Goal: Task Accomplishment & Management: Manage account settings

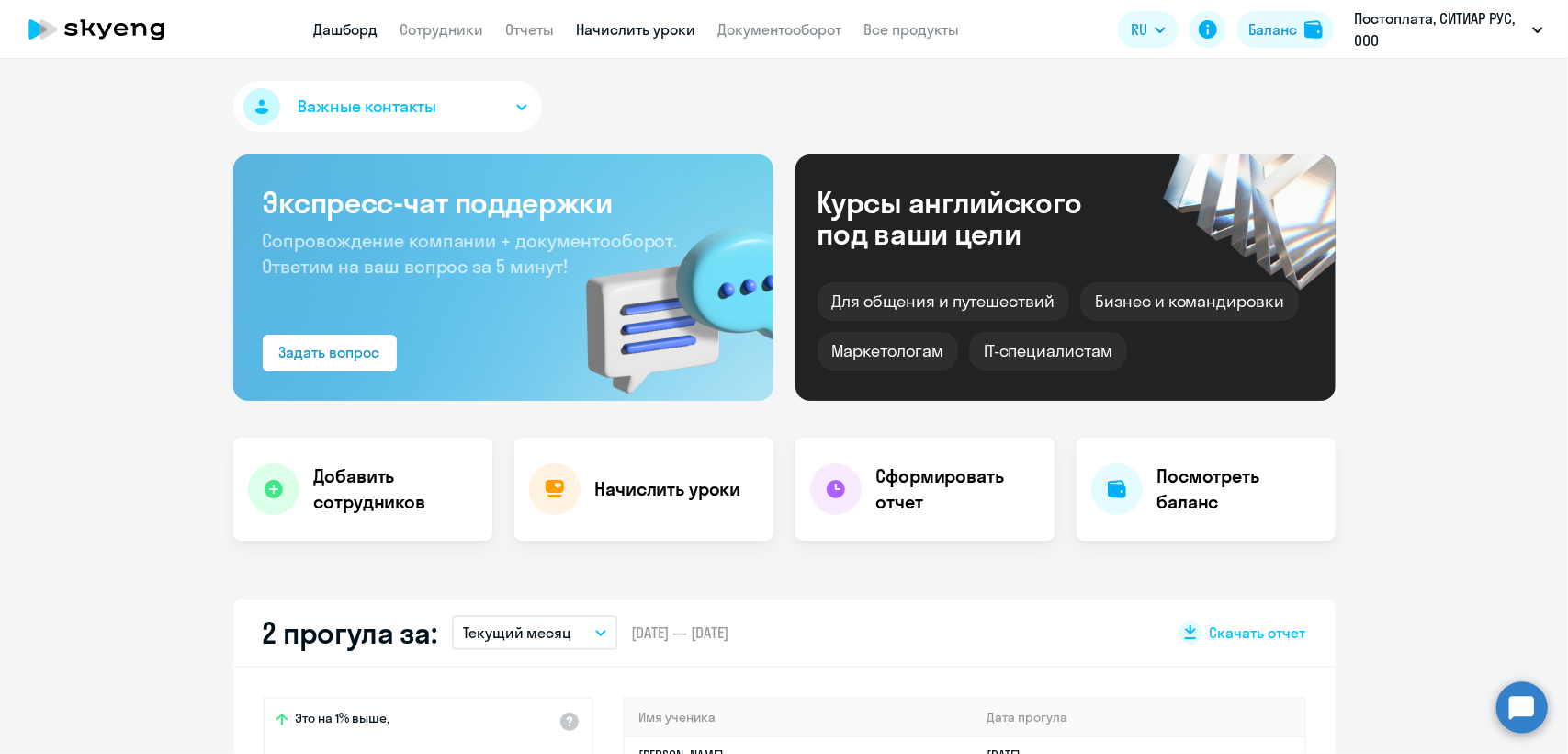
click at [595, 29] on link "Начислить уроки" at bounding box center [637, 28] width 119 height 18
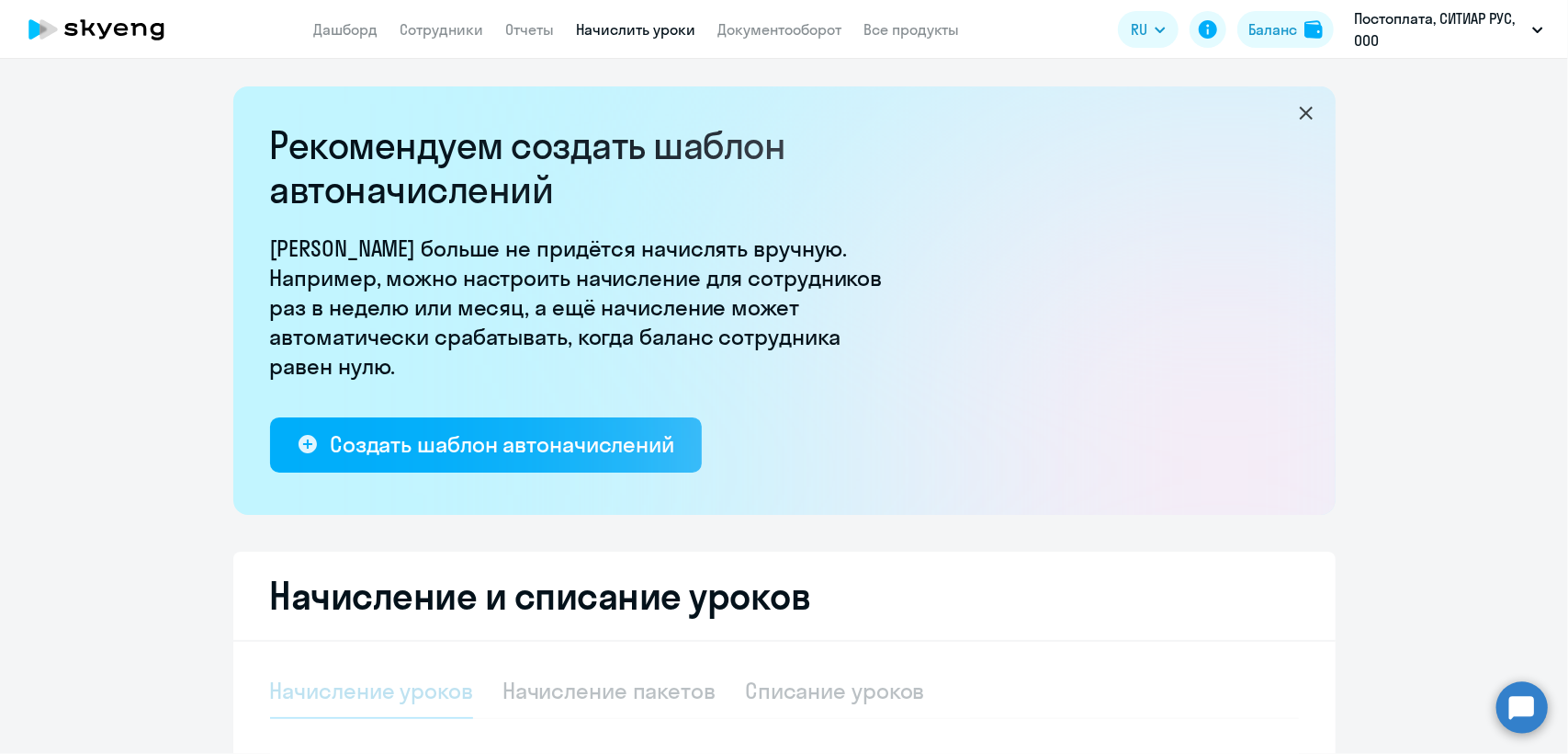
select select "10"
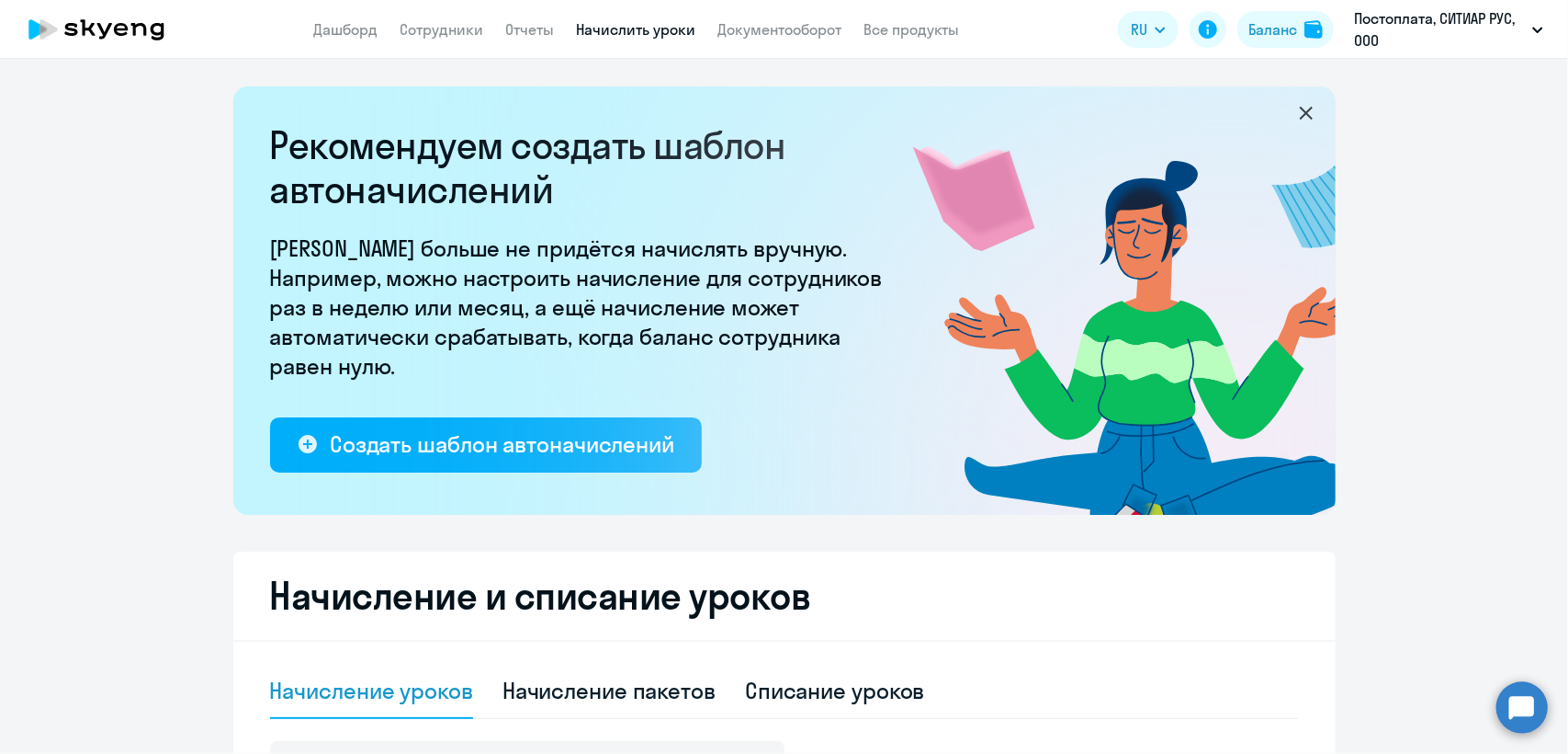
click at [782, 351] on p "[PERSON_NAME] больше не придётся начислять вручную. Например, можно настроить н…" at bounding box center [582, 307] width 624 height 147
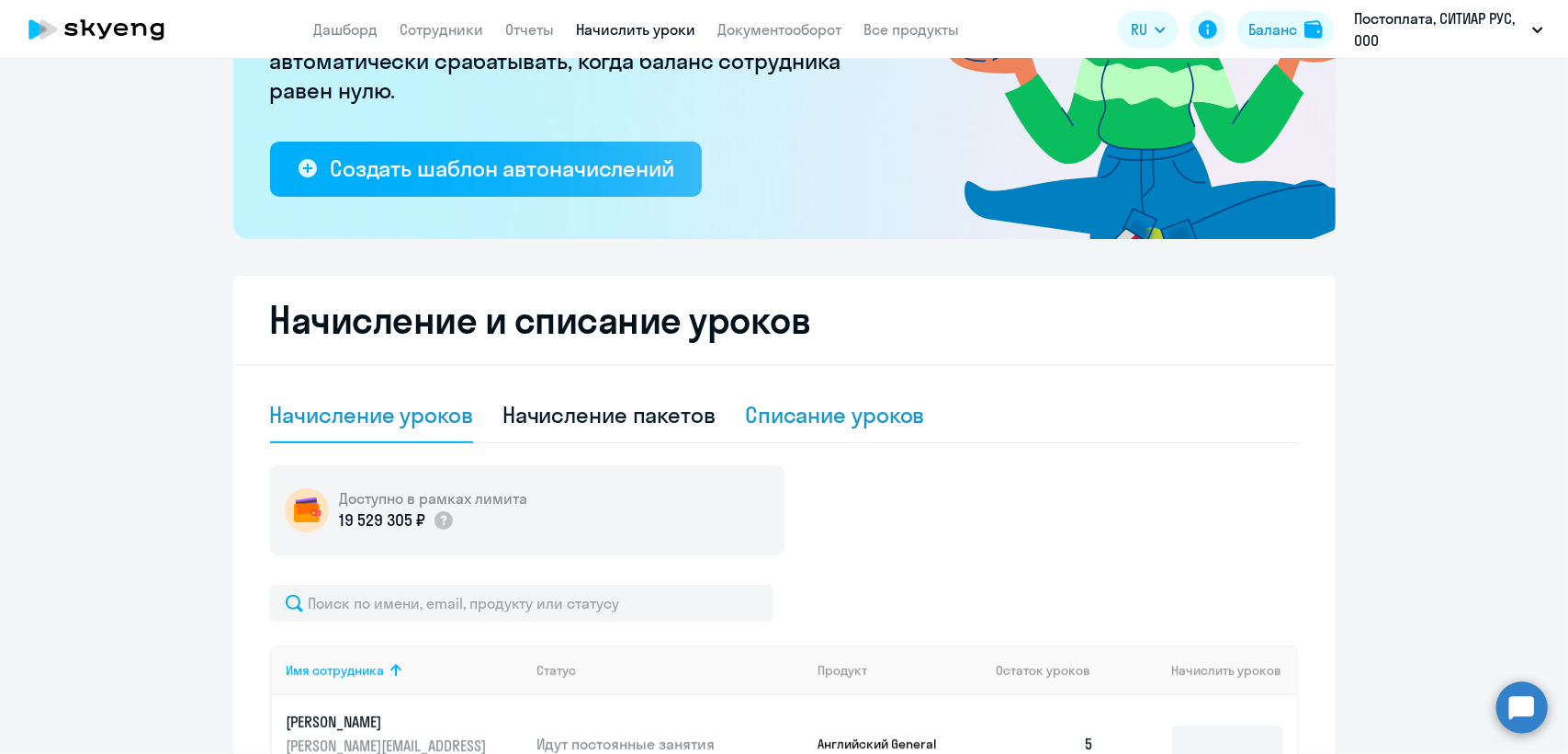
click at [782, 412] on div "Списание уроков" at bounding box center [835, 414] width 180 height 29
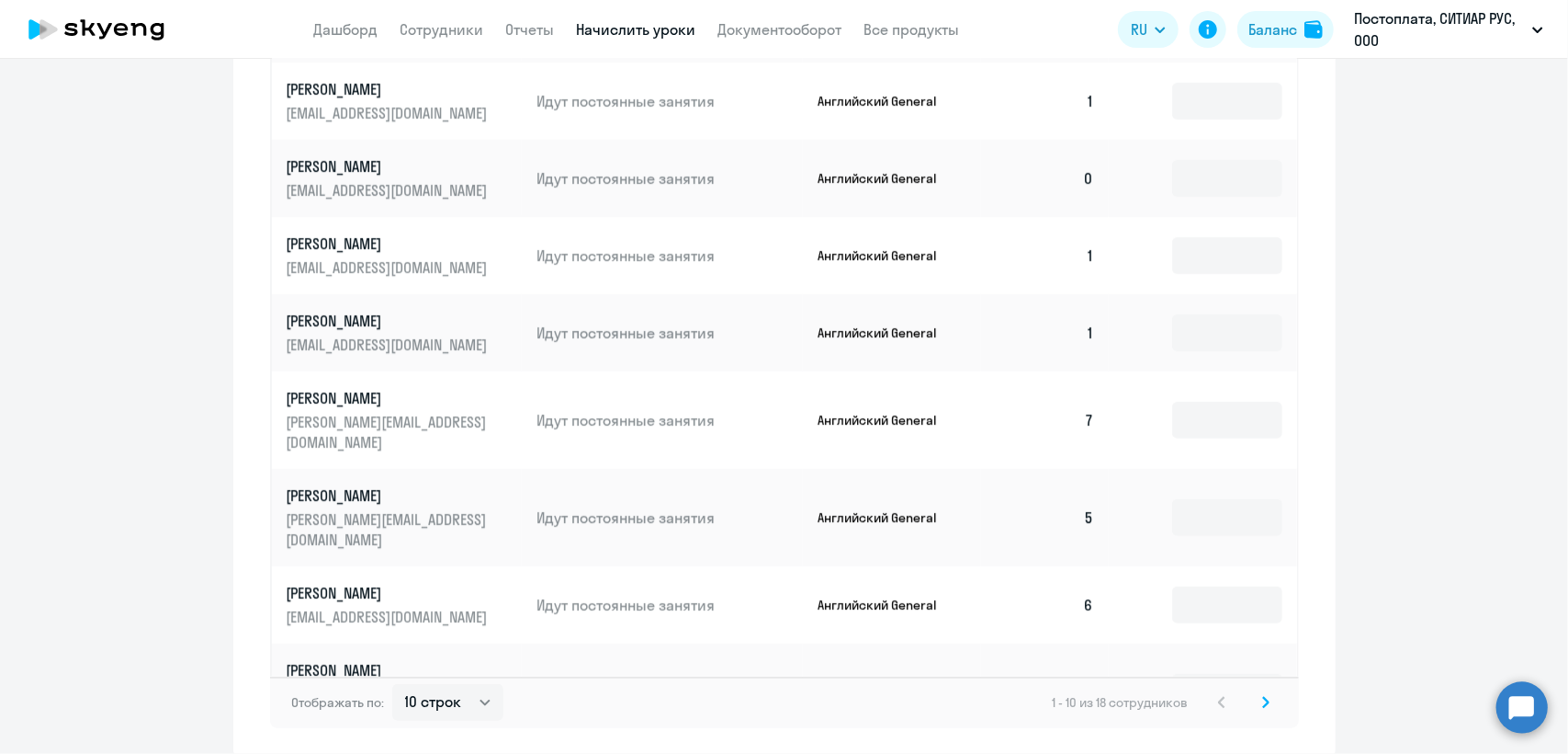
scroll to position [1024, 0]
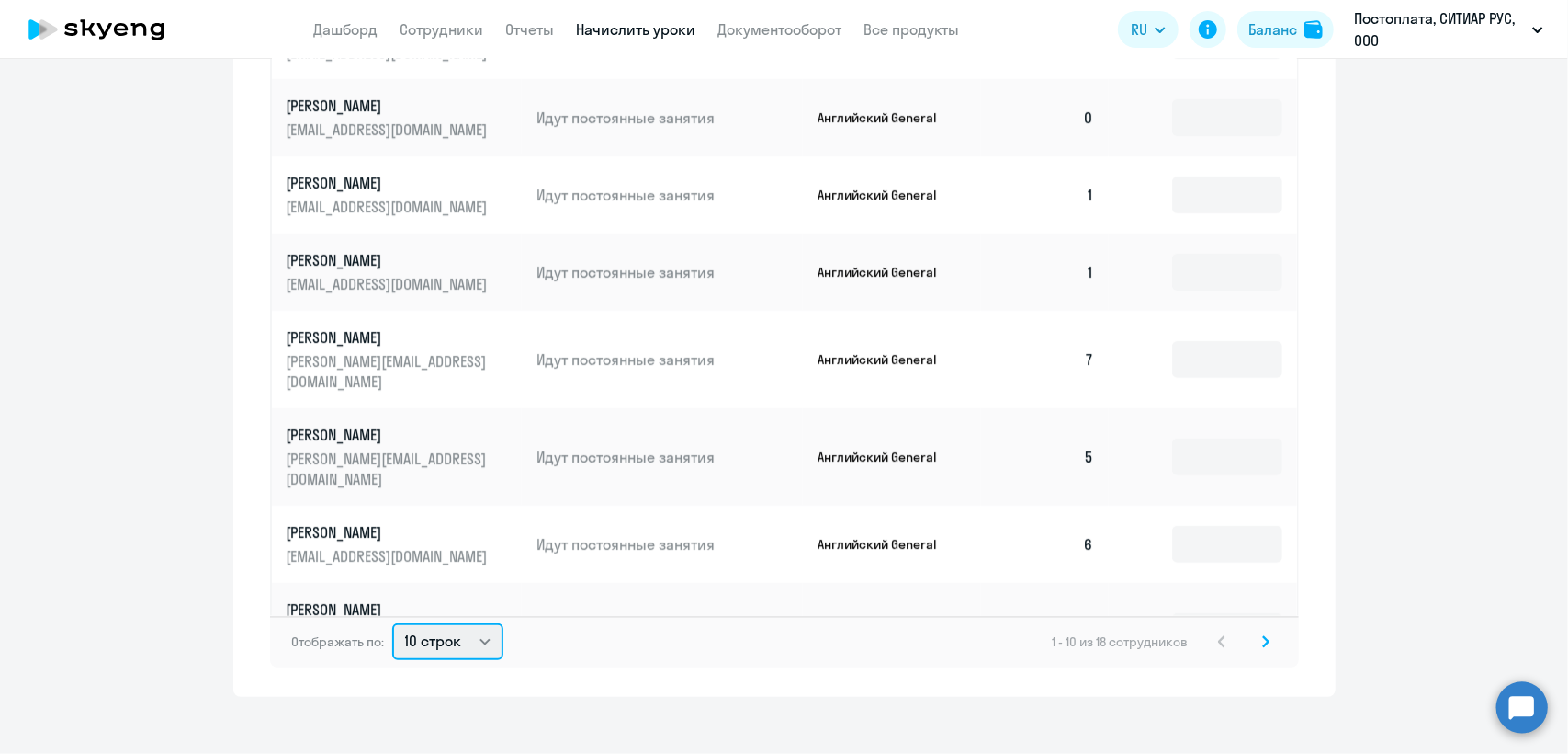
click at [409, 625] on select "10 строк 30 строк 50 строк" at bounding box center [448, 642] width 111 height 37
select select "50"
click at [392, 624] on select "10 строк 30 строк 50 строк" at bounding box center [448, 642] width 111 height 37
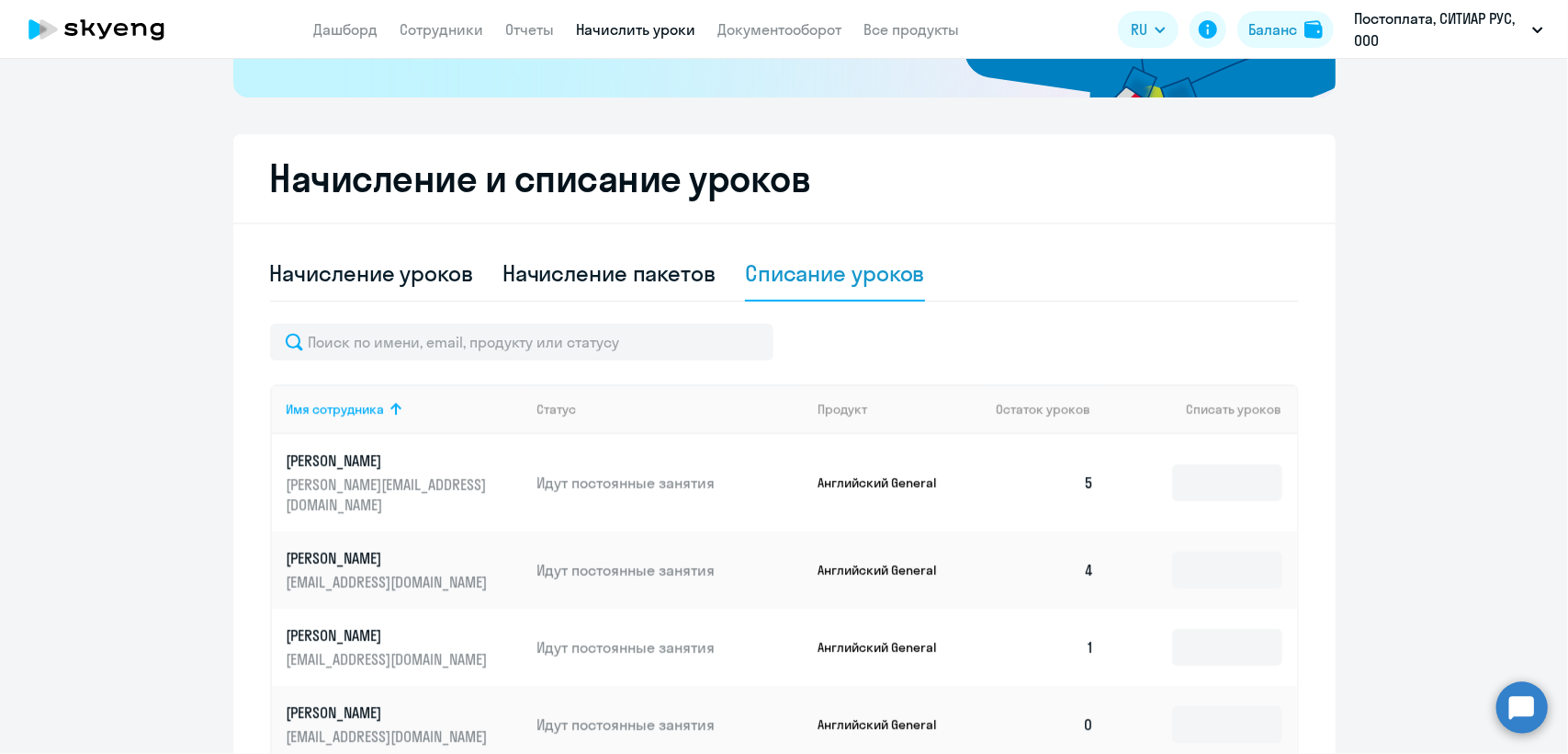
scroll to position [381, 0]
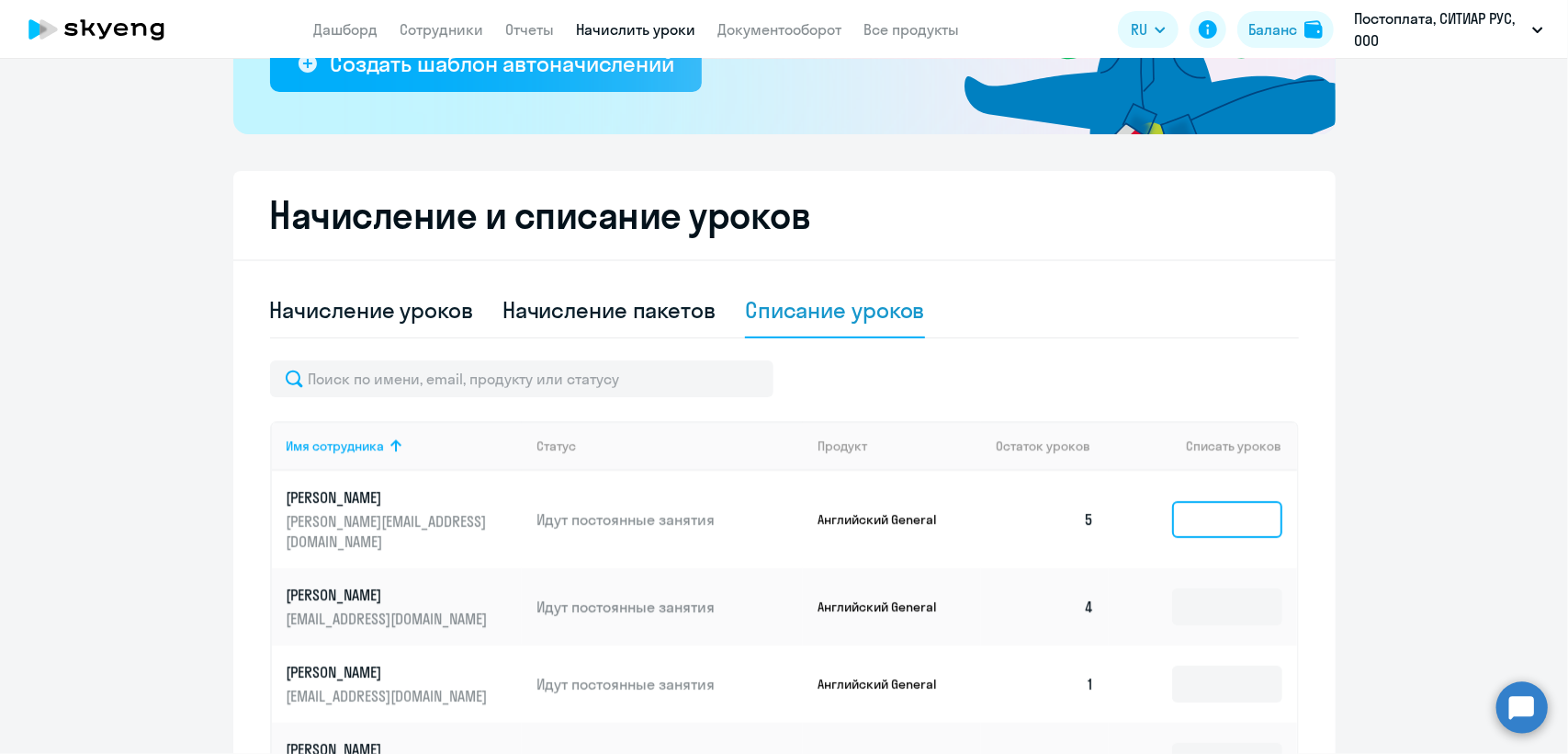
click at [1193, 506] on input at bounding box center [1227, 519] width 111 height 37
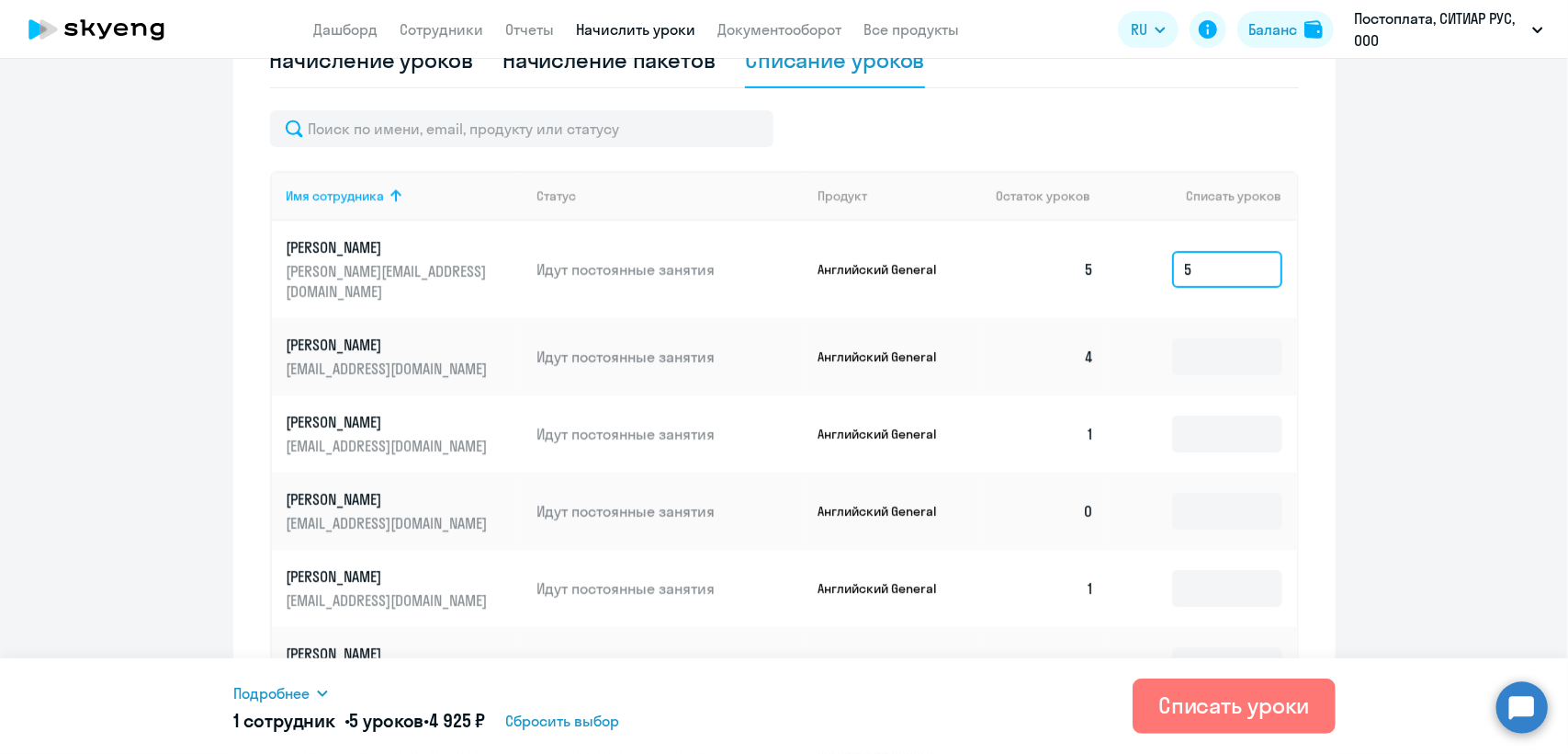
scroll to position [574, 0]
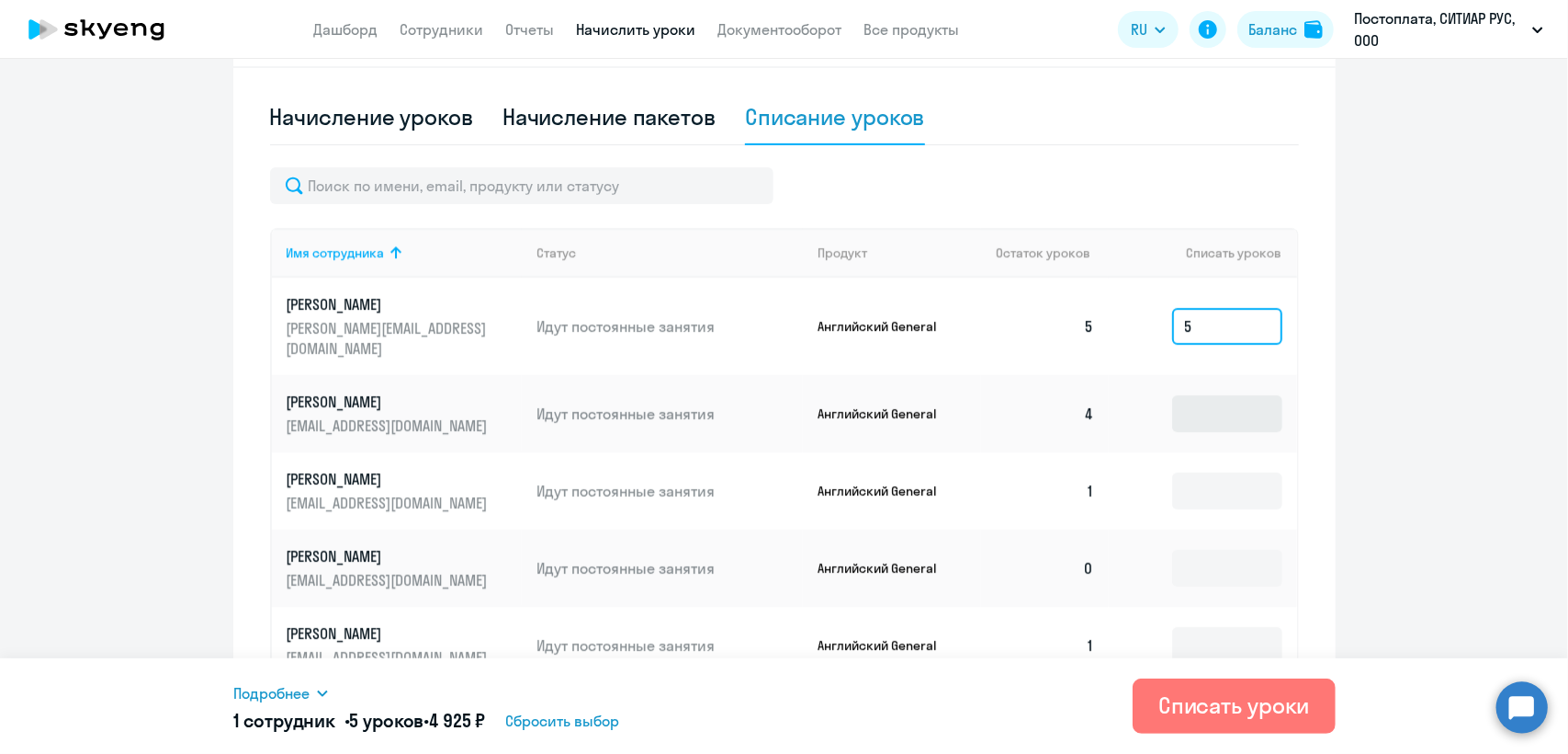
type input "5"
click at [1203, 396] on input at bounding box center [1227, 413] width 111 height 37
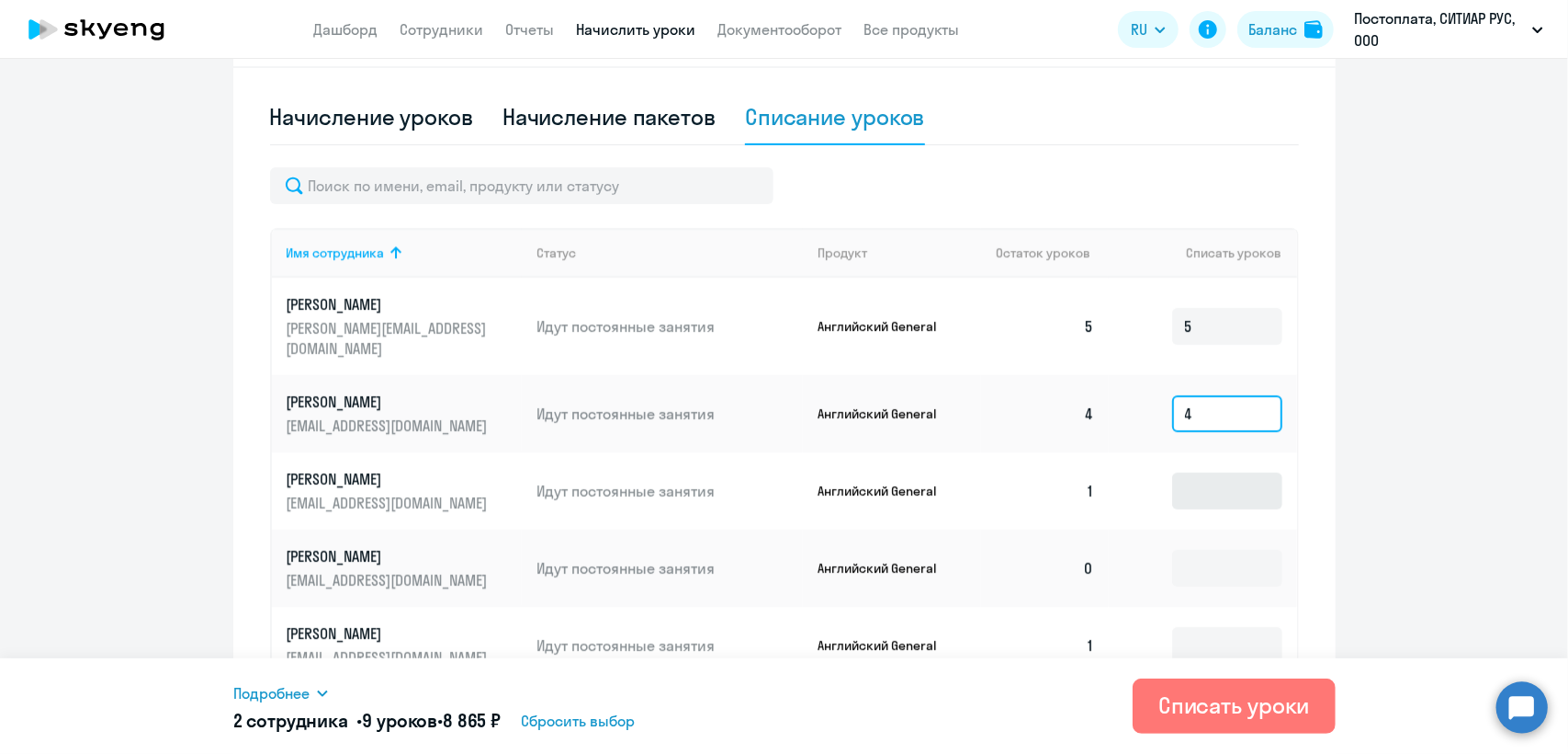
type input "4"
click at [1197, 472] on input at bounding box center [1227, 490] width 111 height 37
type input "1"
click at [1190, 626] on input at bounding box center [1227, 644] width 111 height 37
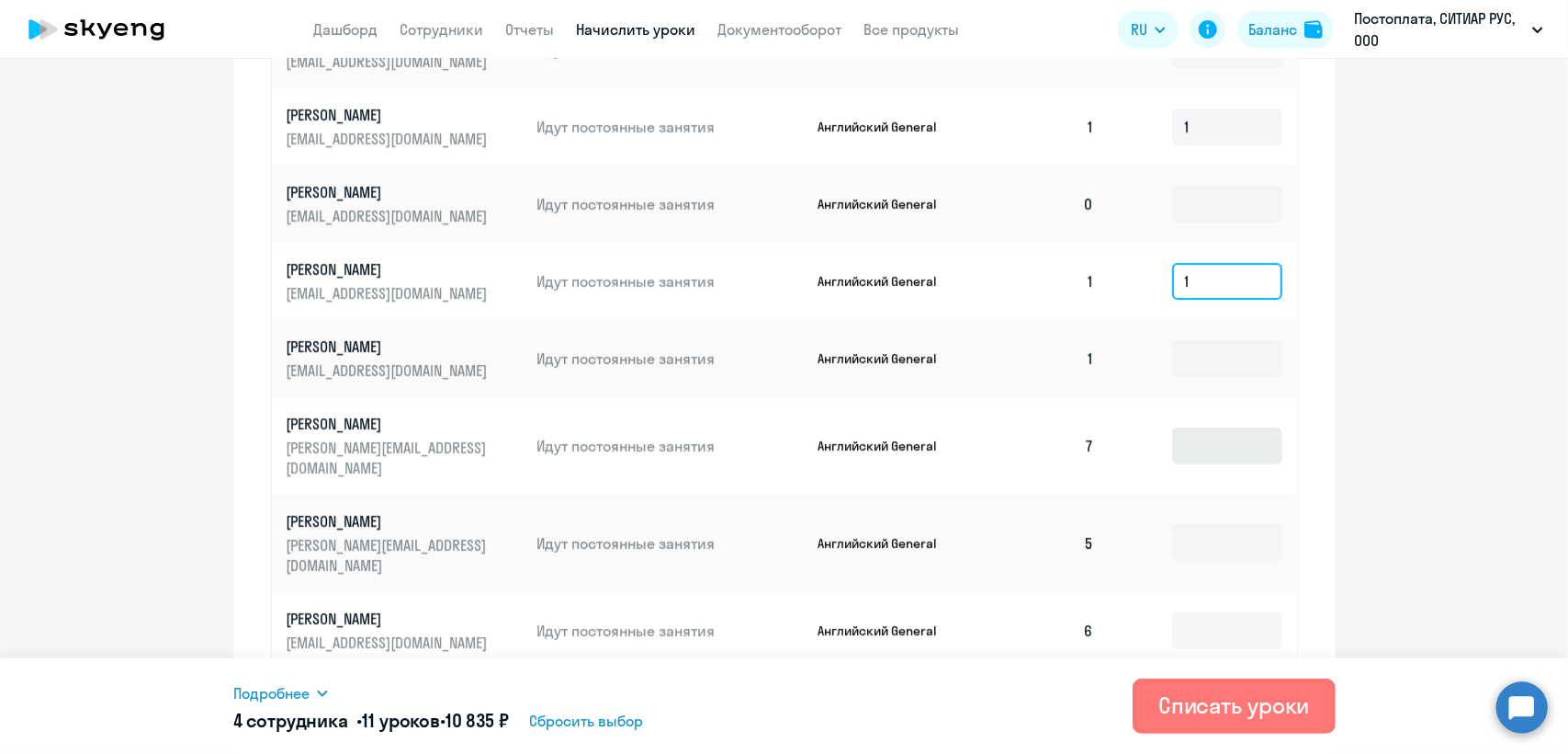
scroll to position [941, 0]
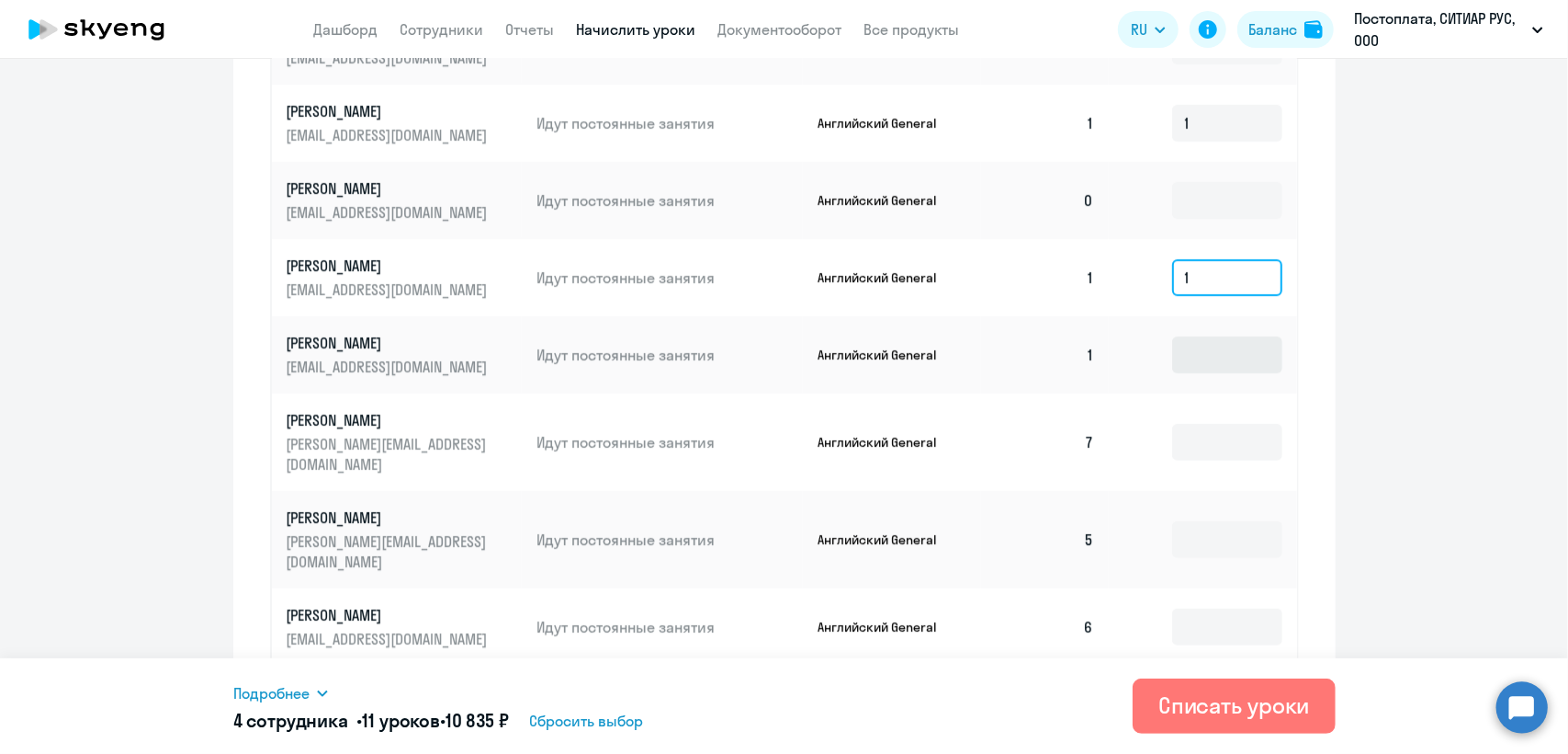
type input "1"
click at [1213, 344] on input at bounding box center [1227, 354] width 111 height 37
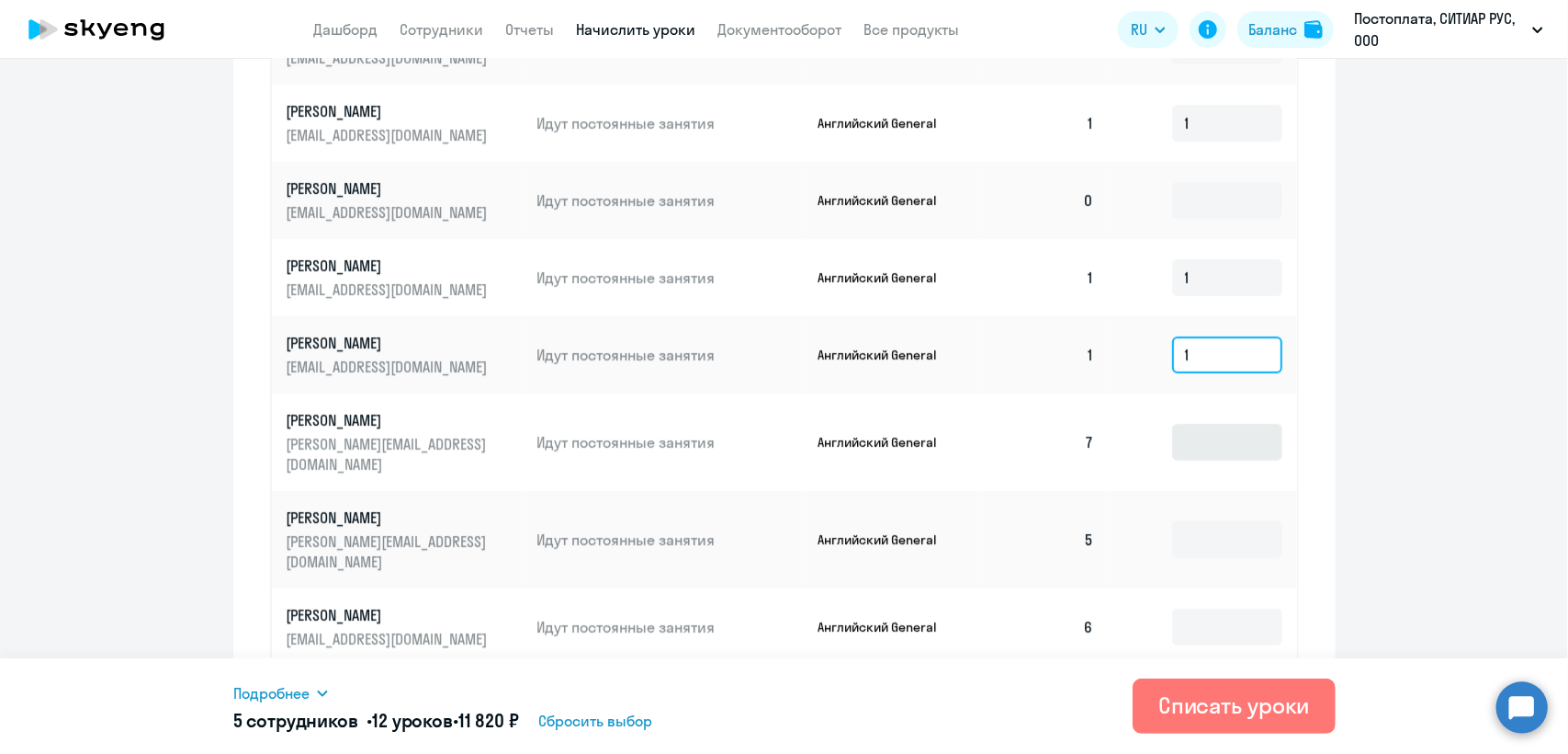
type input "1"
click at [1206, 423] on input at bounding box center [1227, 441] width 111 height 37
type input "7"
click at [1209, 522] on input at bounding box center [1227, 540] width 111 height 37
type input "5"
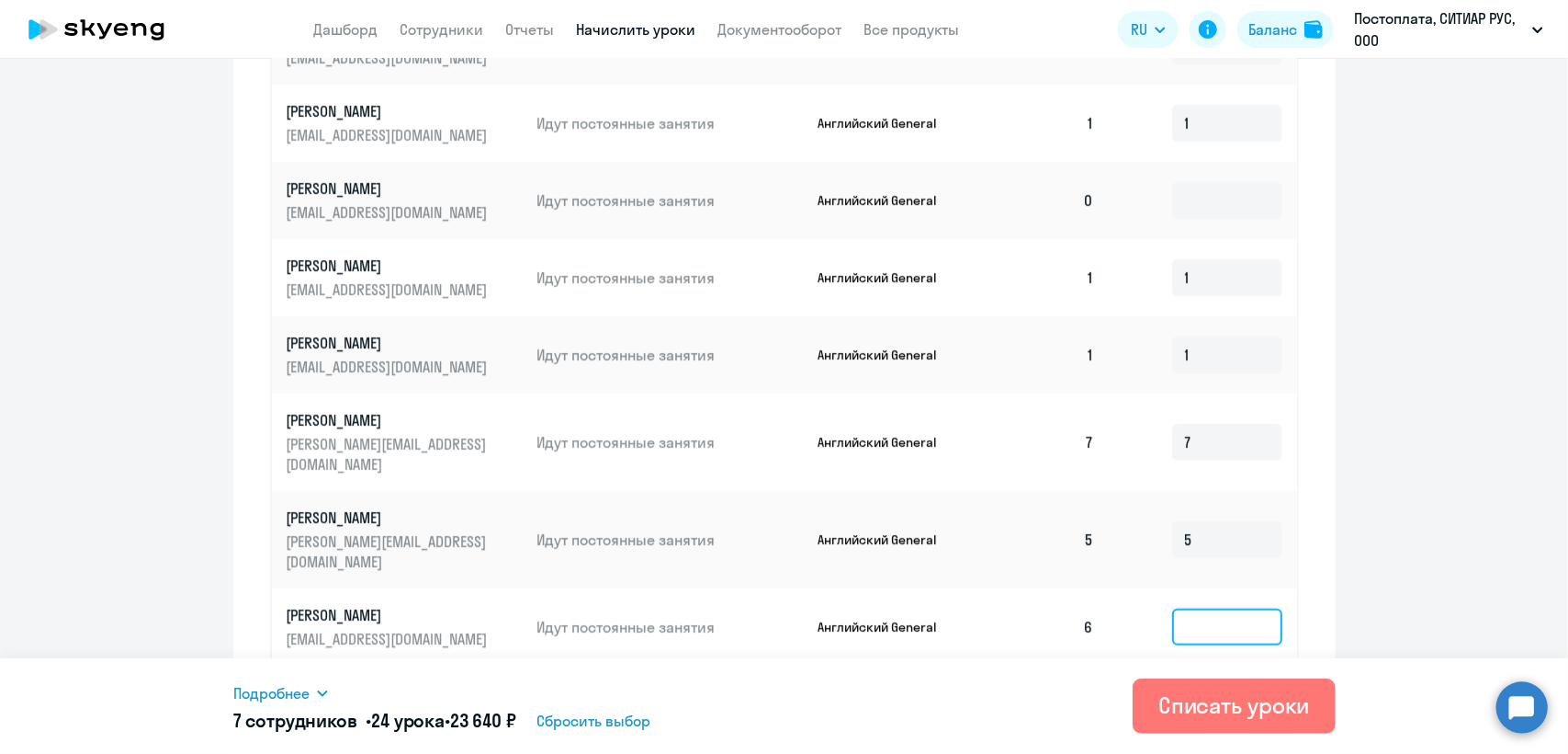
click at [1212, 608] on input at bounding box center [1227, 626] width 111 height 37
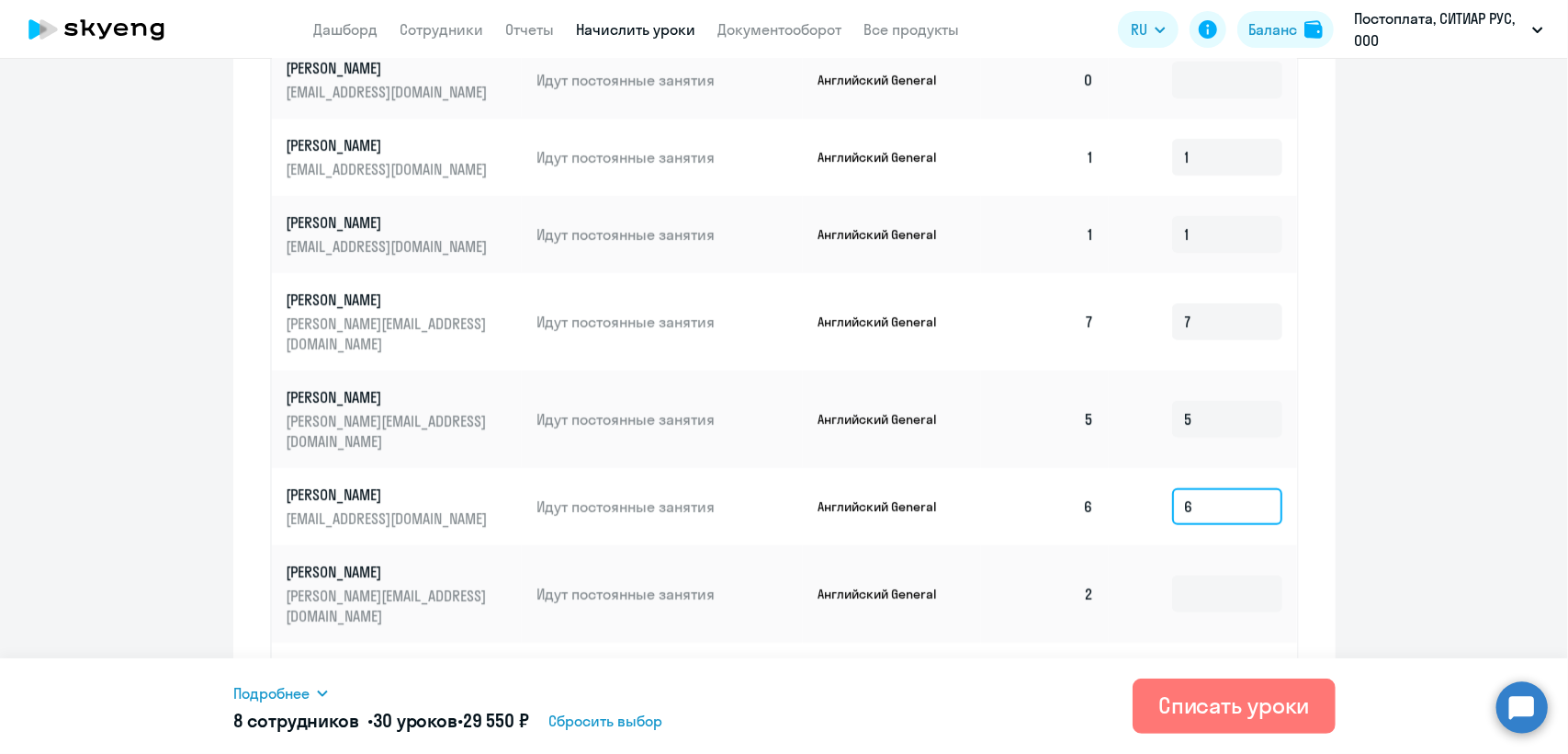
scroll to position [184, 0]
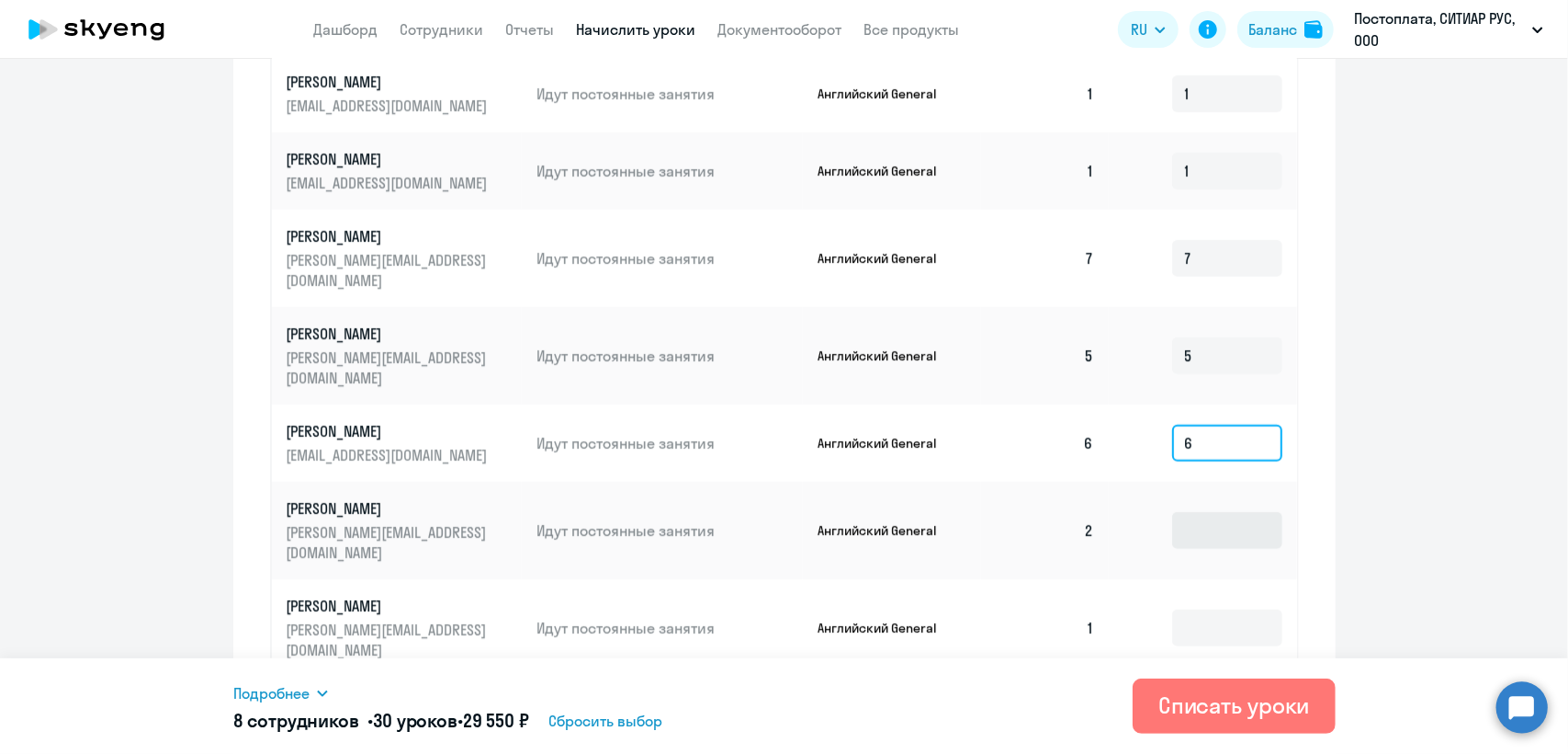
type input "6"
click at [1206, 512] on input at bounding box center [1227, 530] width 111 height 37
type input "2"
click at [1205, 609] on input at bounding box center [1227, 627] width 111 height 37
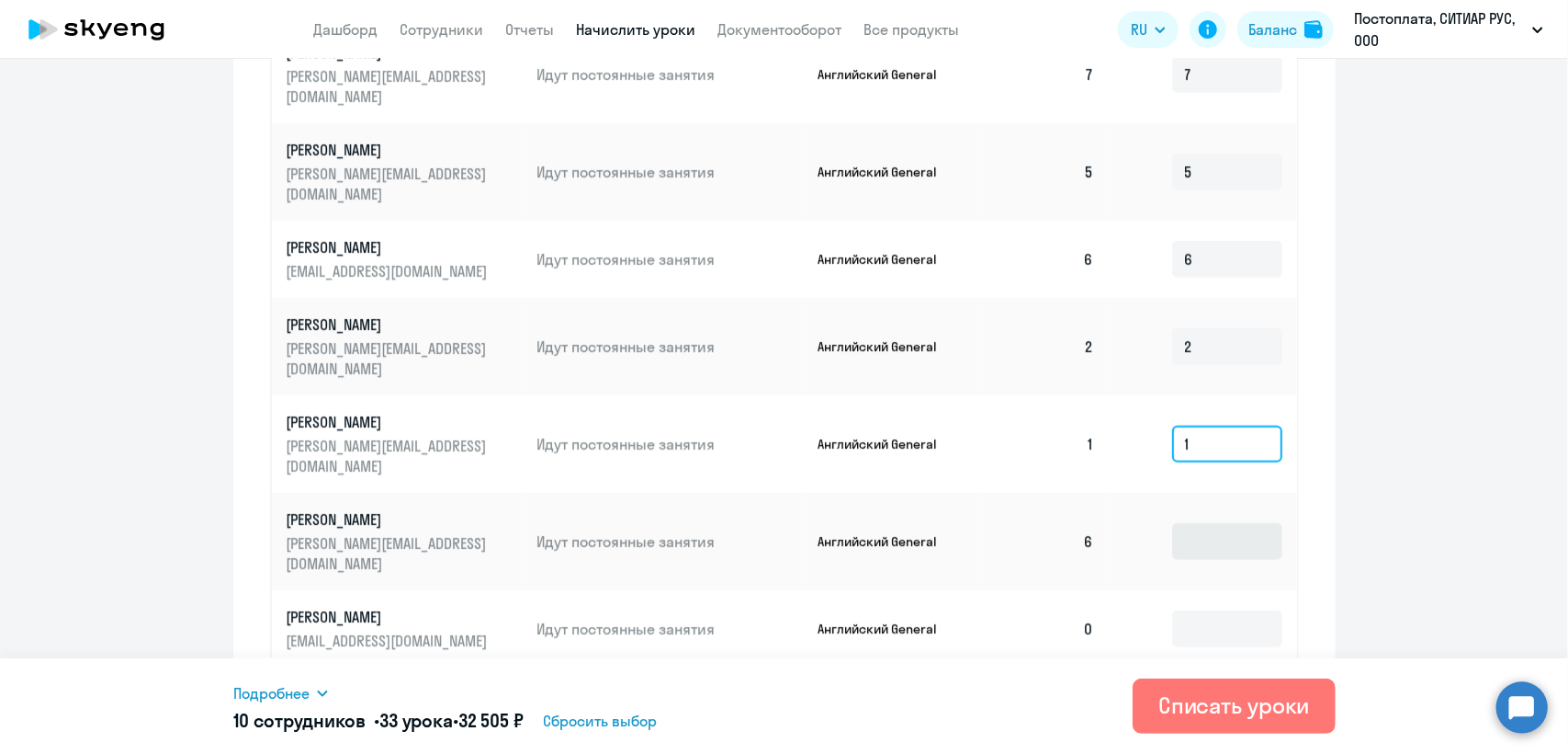
type input "1"
click at [1200, 523] on input at bounding box center [1227, 540] width 111 height 37
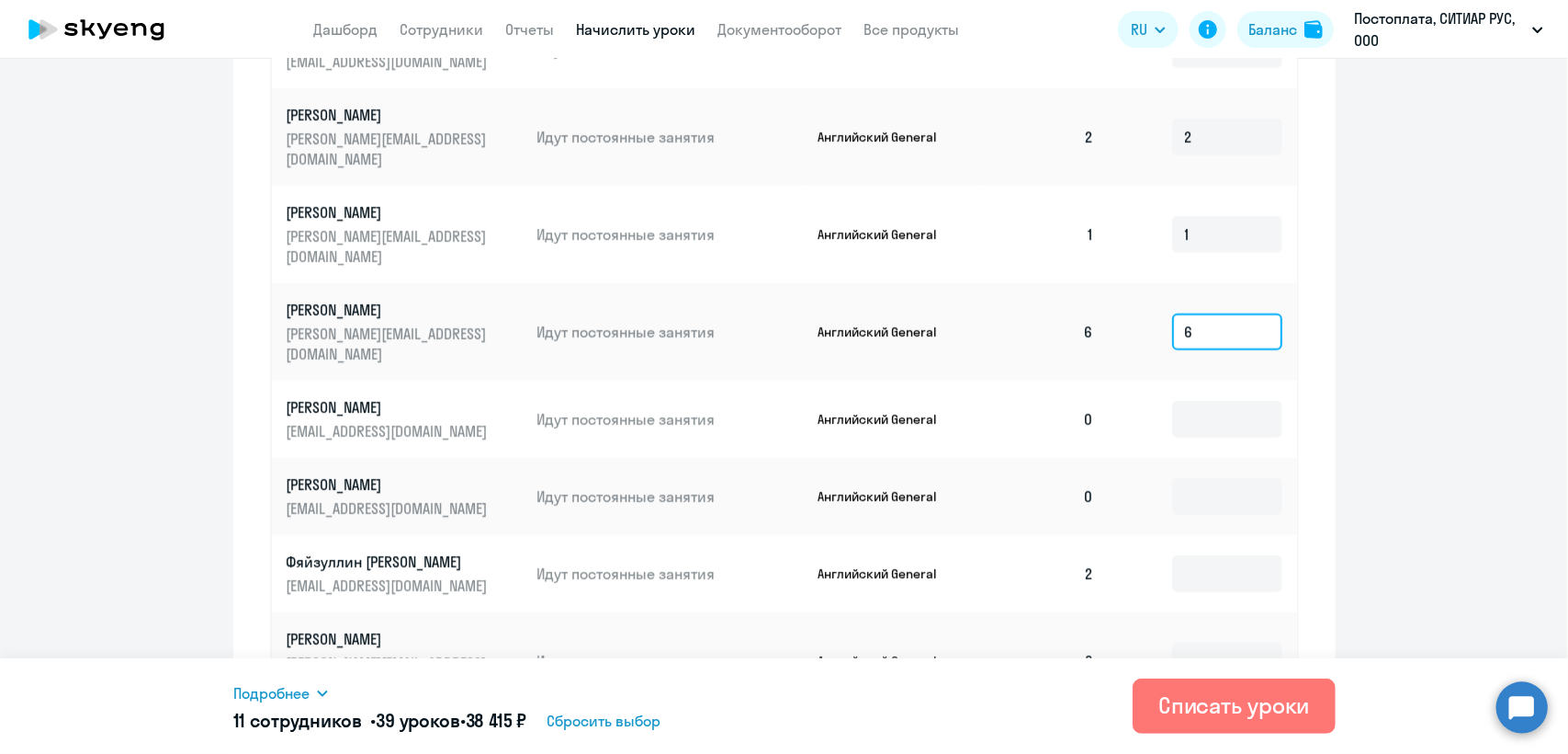
scroll to position [601, 0]
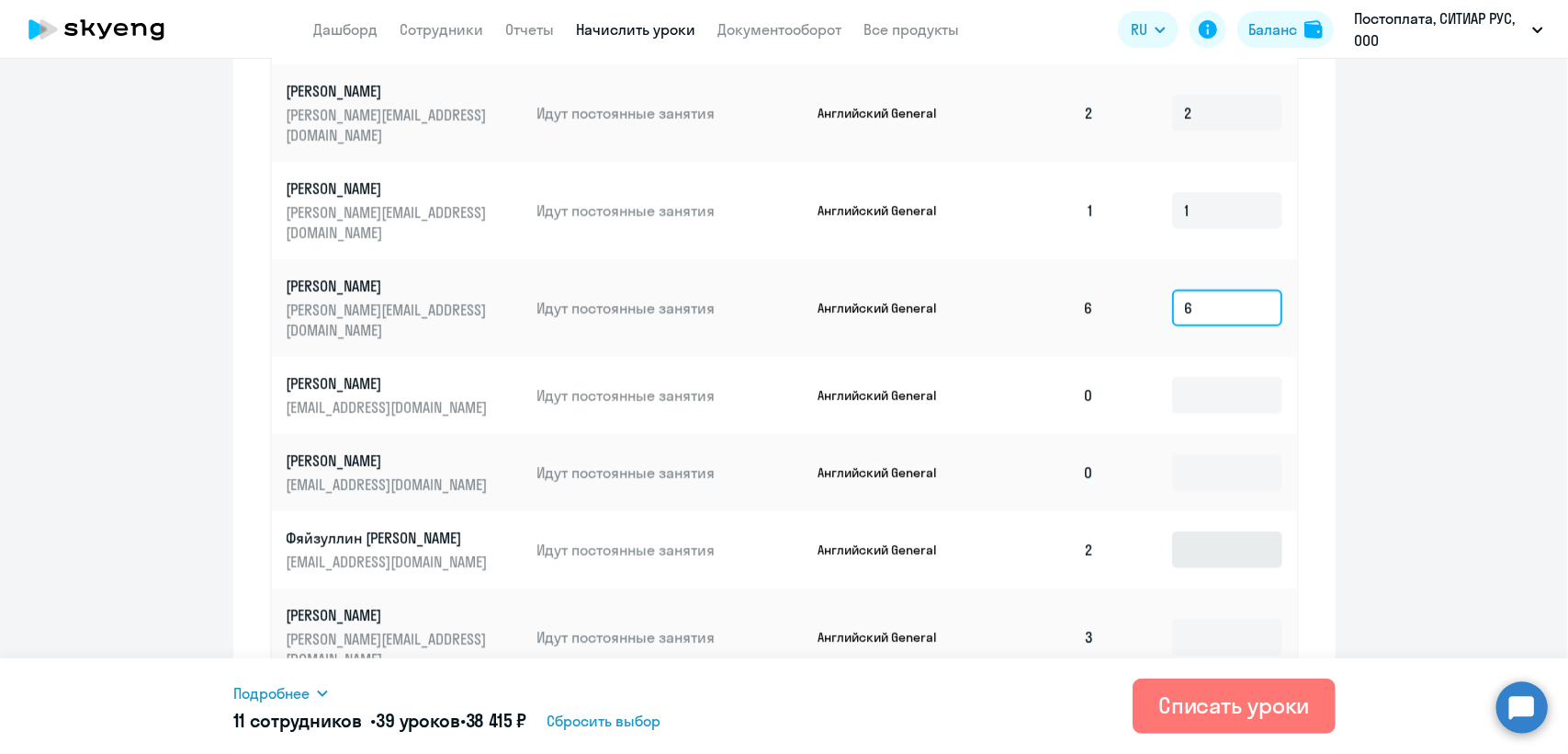
type input "6"
click at [1205, 531] on input at bounding box center [1227, 549] width 111 height 37
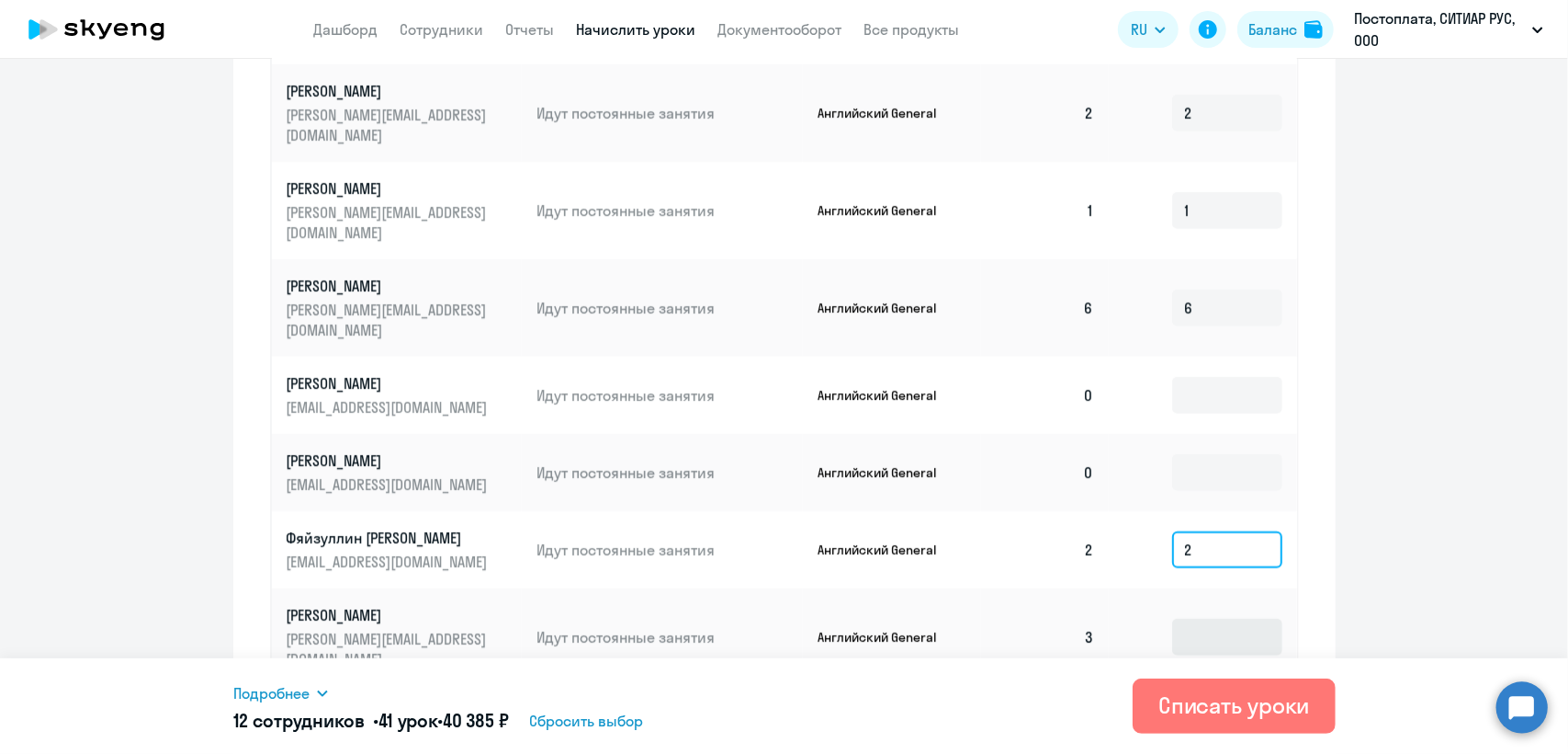
type input "2"
click at [1204, 619] on input at bounding box center [1227, 637] width 111 height 37
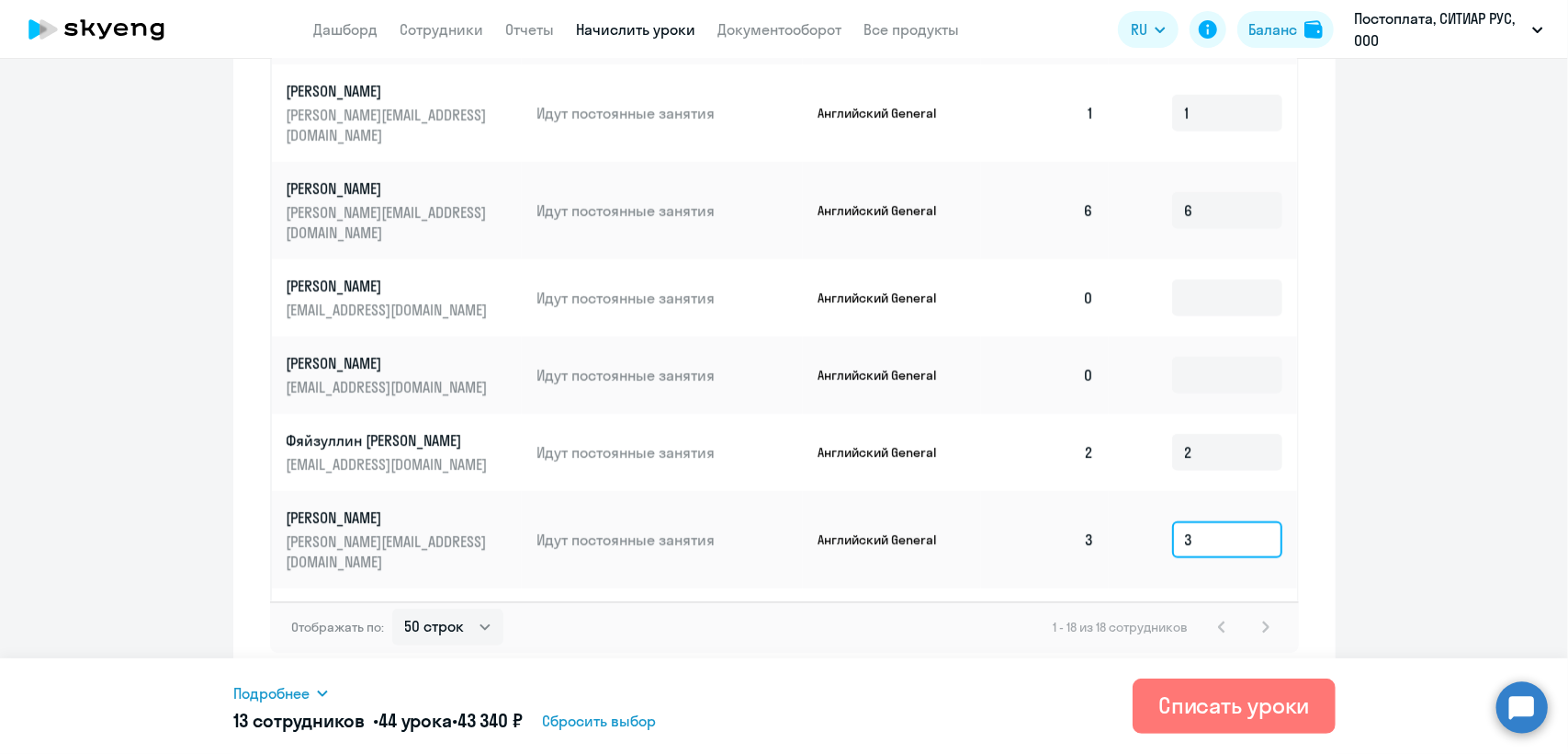
scroll to position [1040, 0]
type input "3"
click at [1202, 607] on input at bounding box center [1227, 625] width 111 height 37
type input "1"
click at [1207, 694] on input at bounding box center [1227, 711] width 111 height 37
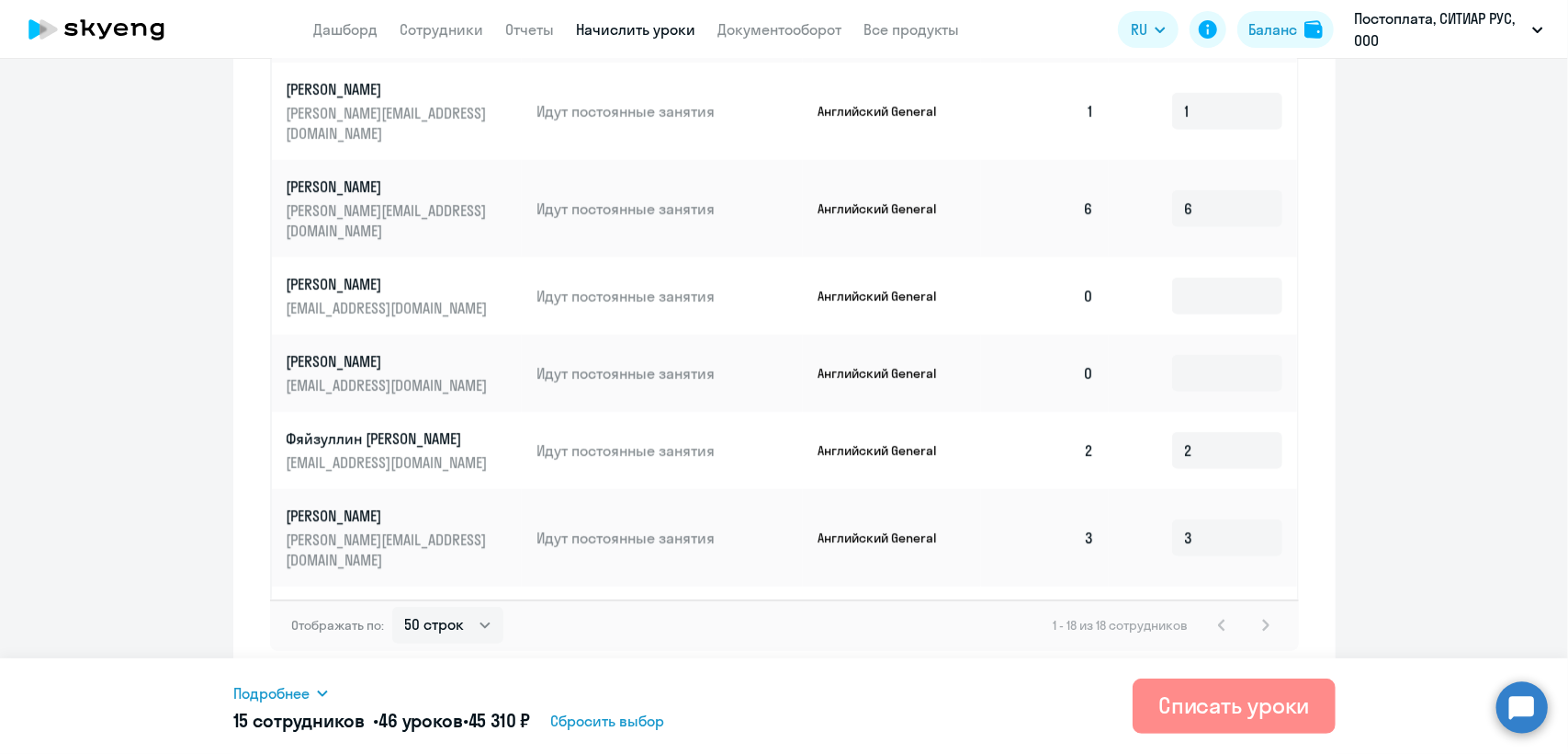
type input "1"
click at [1250, 711] on div "Списать уроки" at bounding box center [1235, 705] width 152 height 29
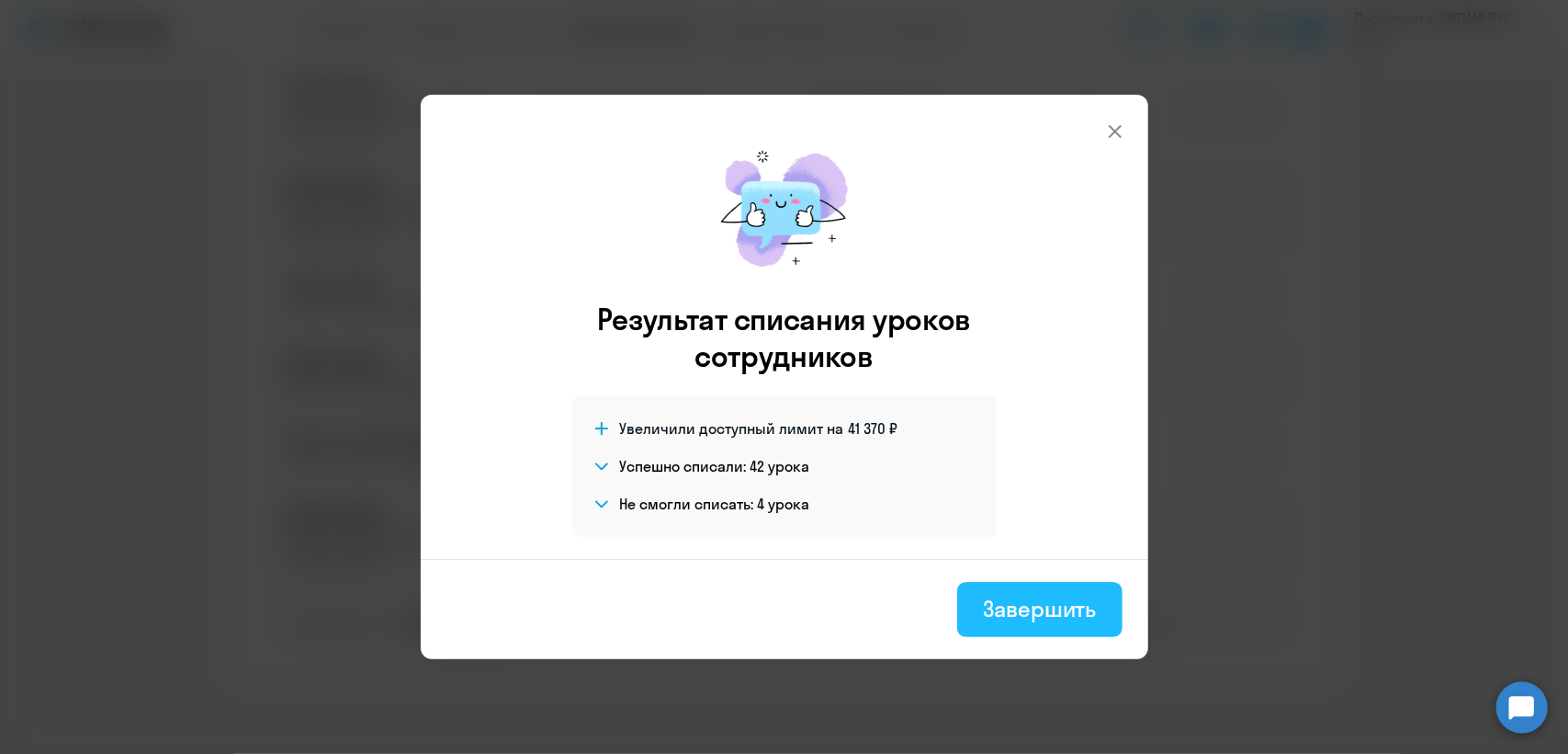
click at [1060, 612] on div "Завершить" at bounding box center [1040, 608] width 113 height 29
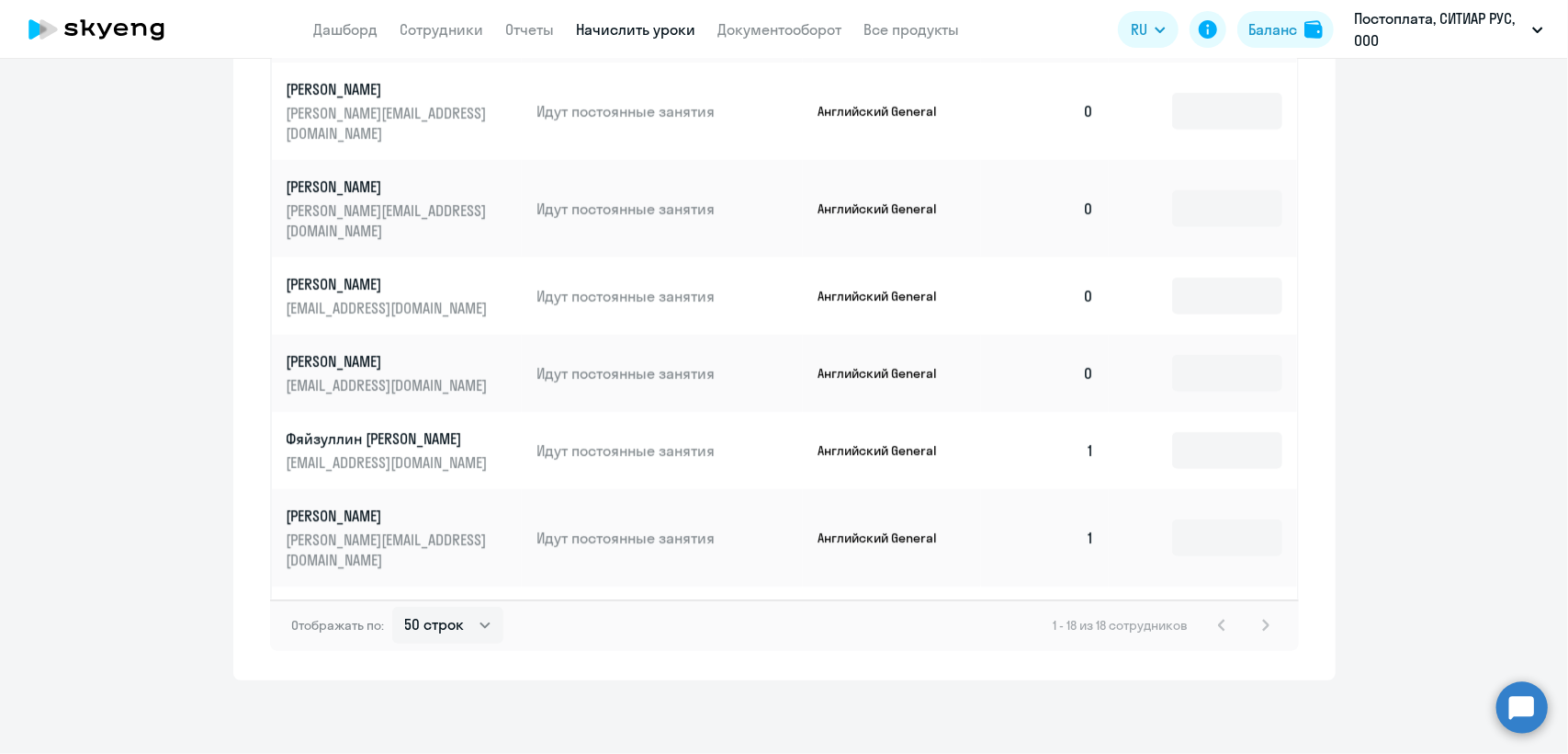
click at [1001, 647] on div "Отображать по: 10 строк 30 строк 50 строк 1 - 18 из 18 сотрудников" at bounding box center [784, 625] width 1029 height 51
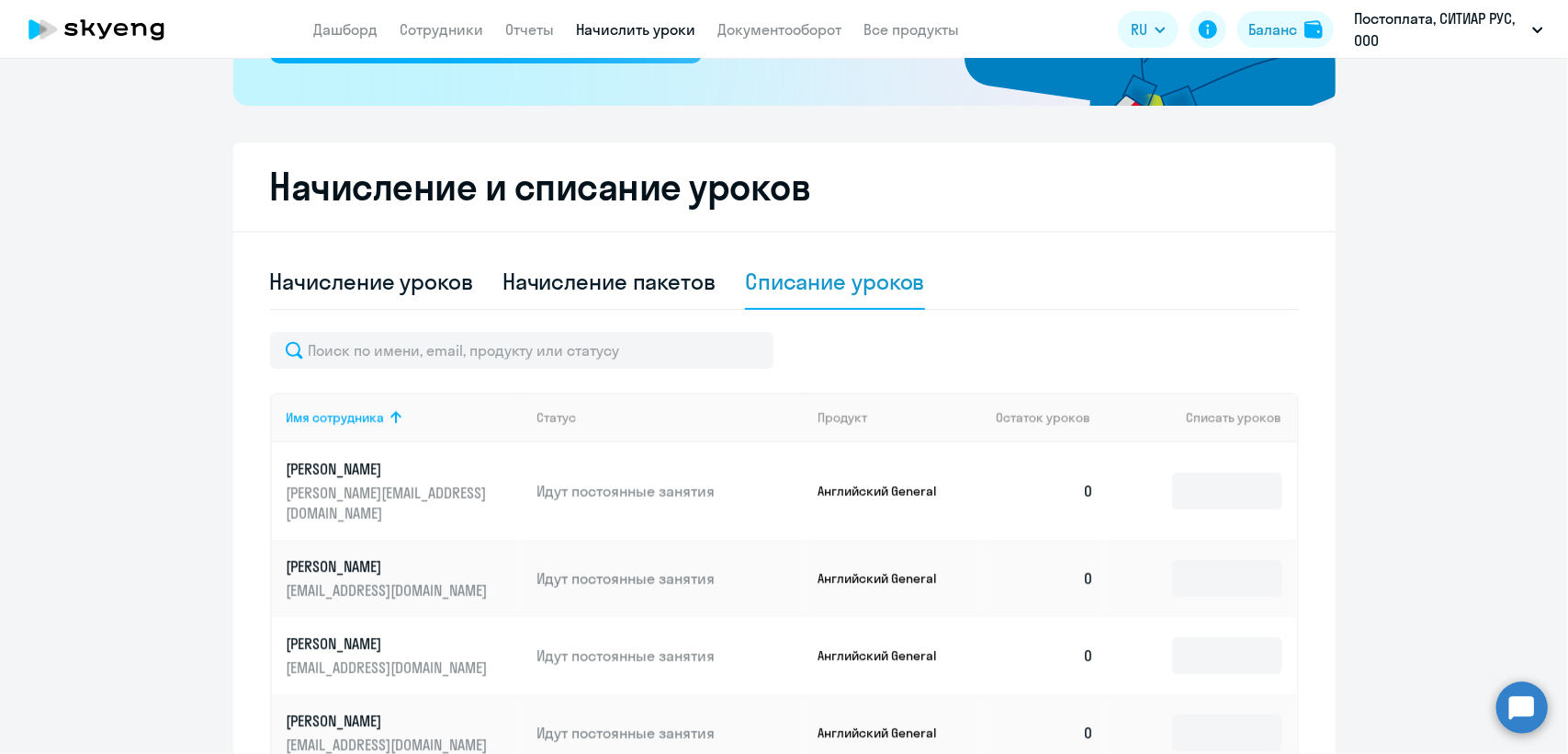
scroll to position [305, 0]
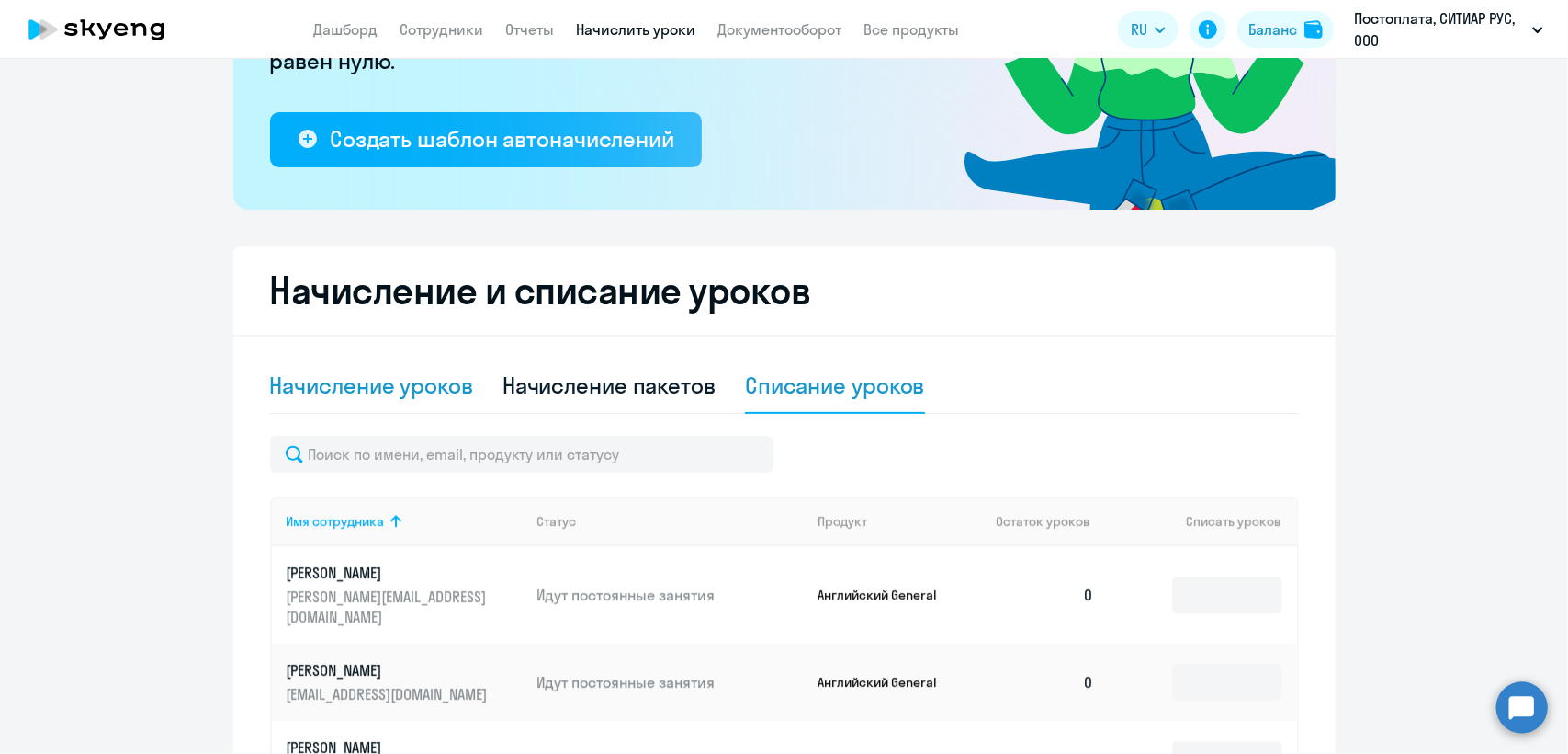
click at [430, 392] on div "Начисление уроков" at bounding box center [371, 385] width 203 height 29
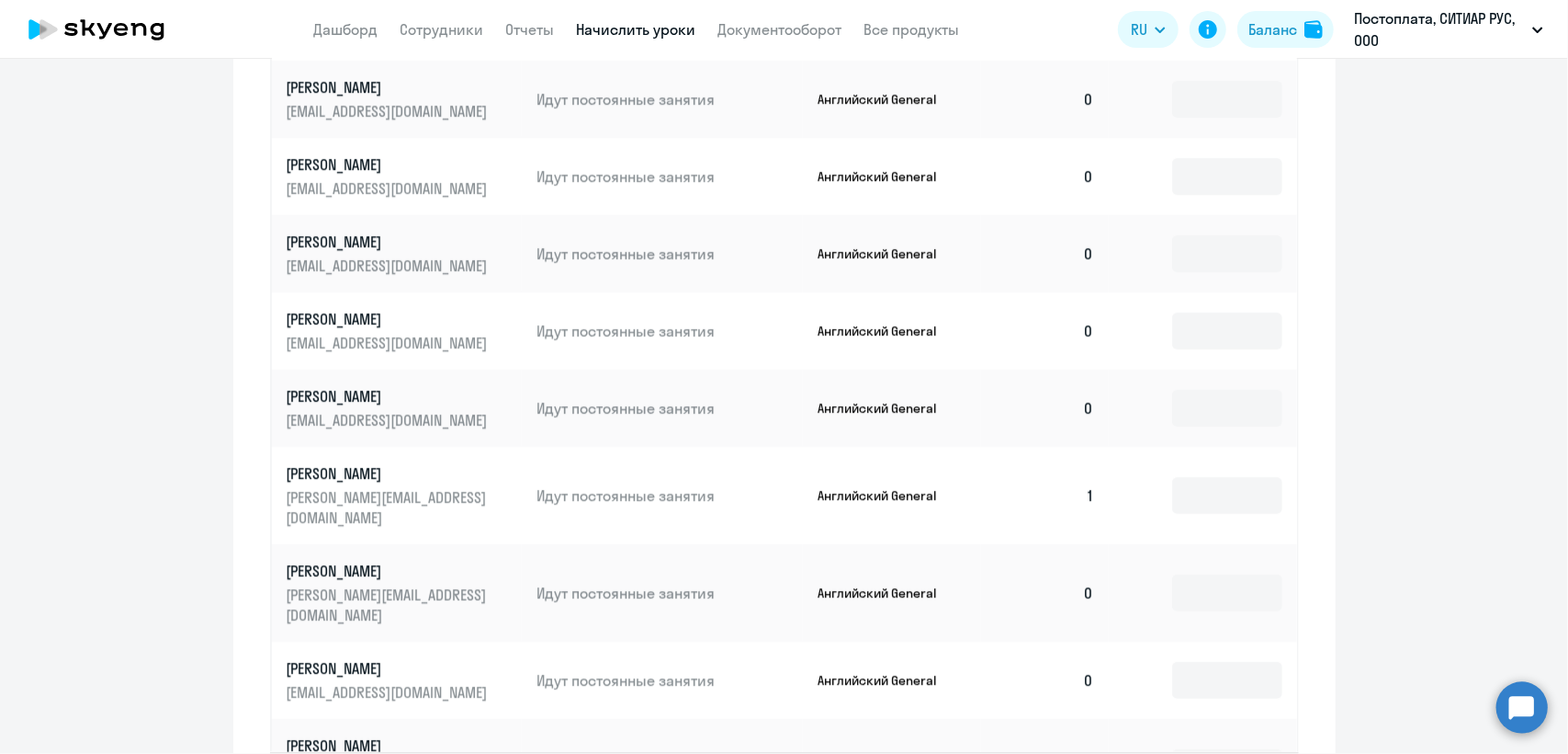
scroll to position [1160, 0]
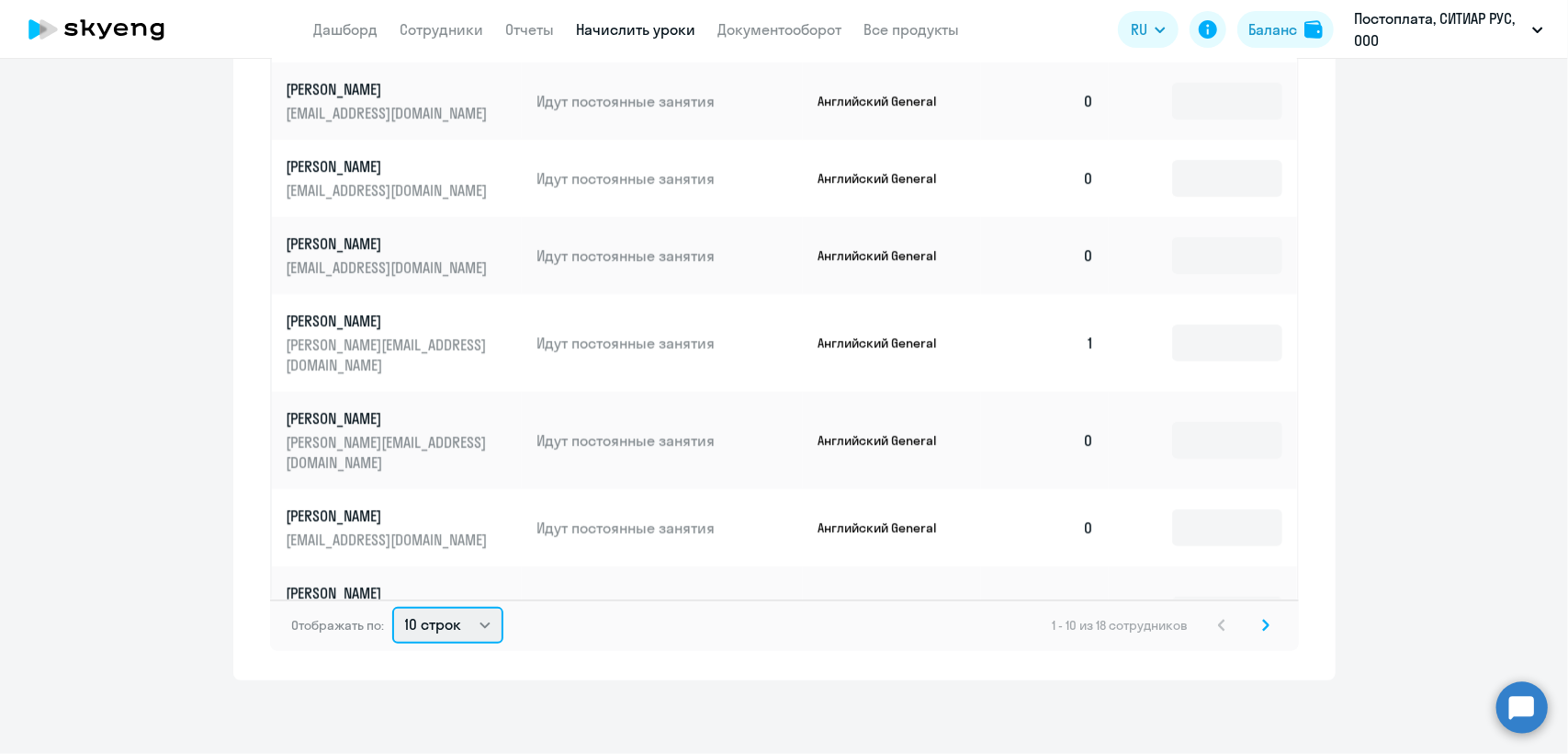
click at [437, 636] on select "10 строк 30 строк 50 строк" at bounding box center [448, 625] width 111 height 37
select select "50"
click at [392, 607] on select "10 строк 30 строк 50 строк" at bounding box center [448, 625] width 111 height 37
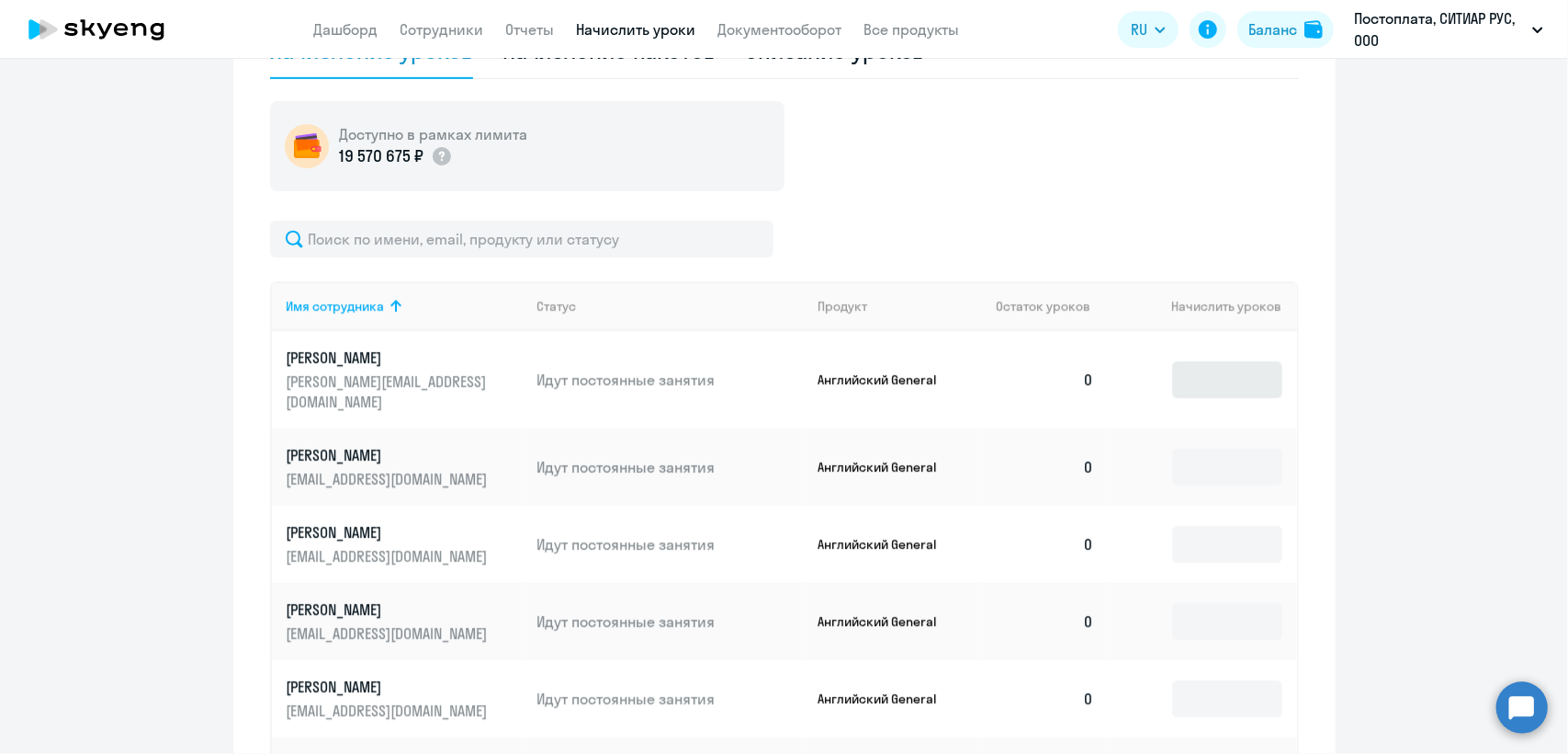
scroll to position [639, 0]
click at [1172, 375] on input at bounding box center [1227, 380] width 111 height 37
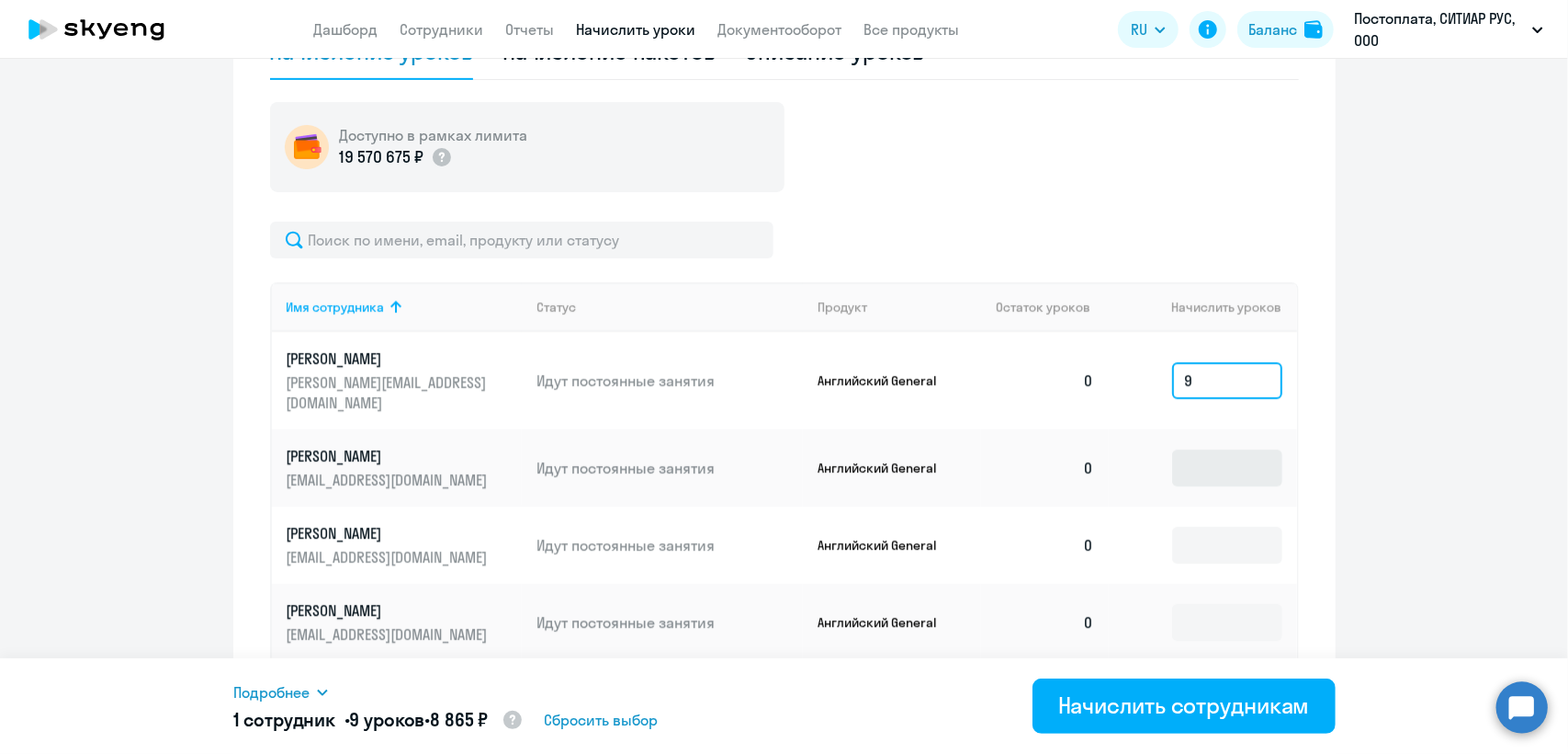
type input "9"
click at [1197, 455] on input at bounding box center [1227, 468] width 111 height 37
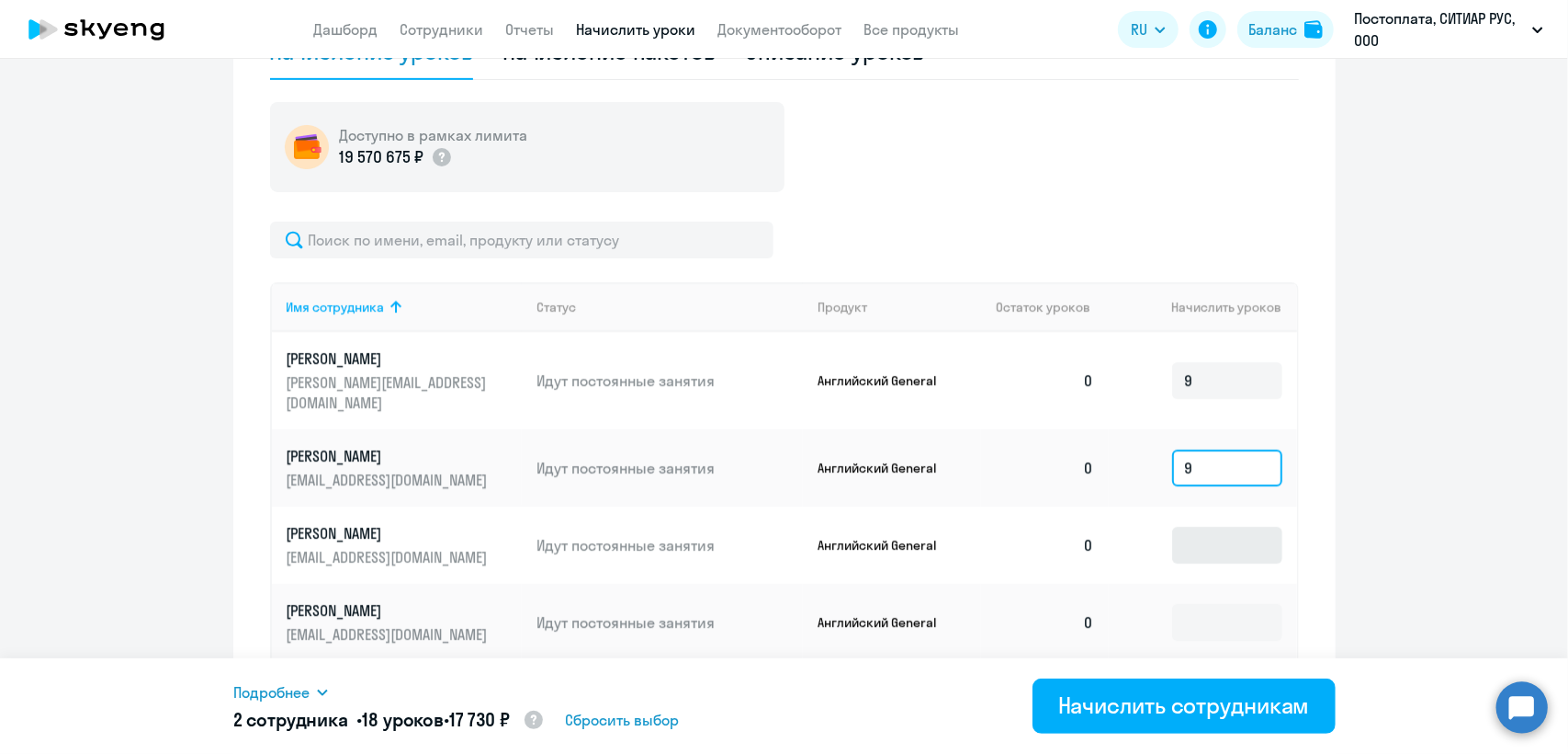
type input "9"
click at [1200, 526] on input at bounding box center [1227, 544] width 111 height 37
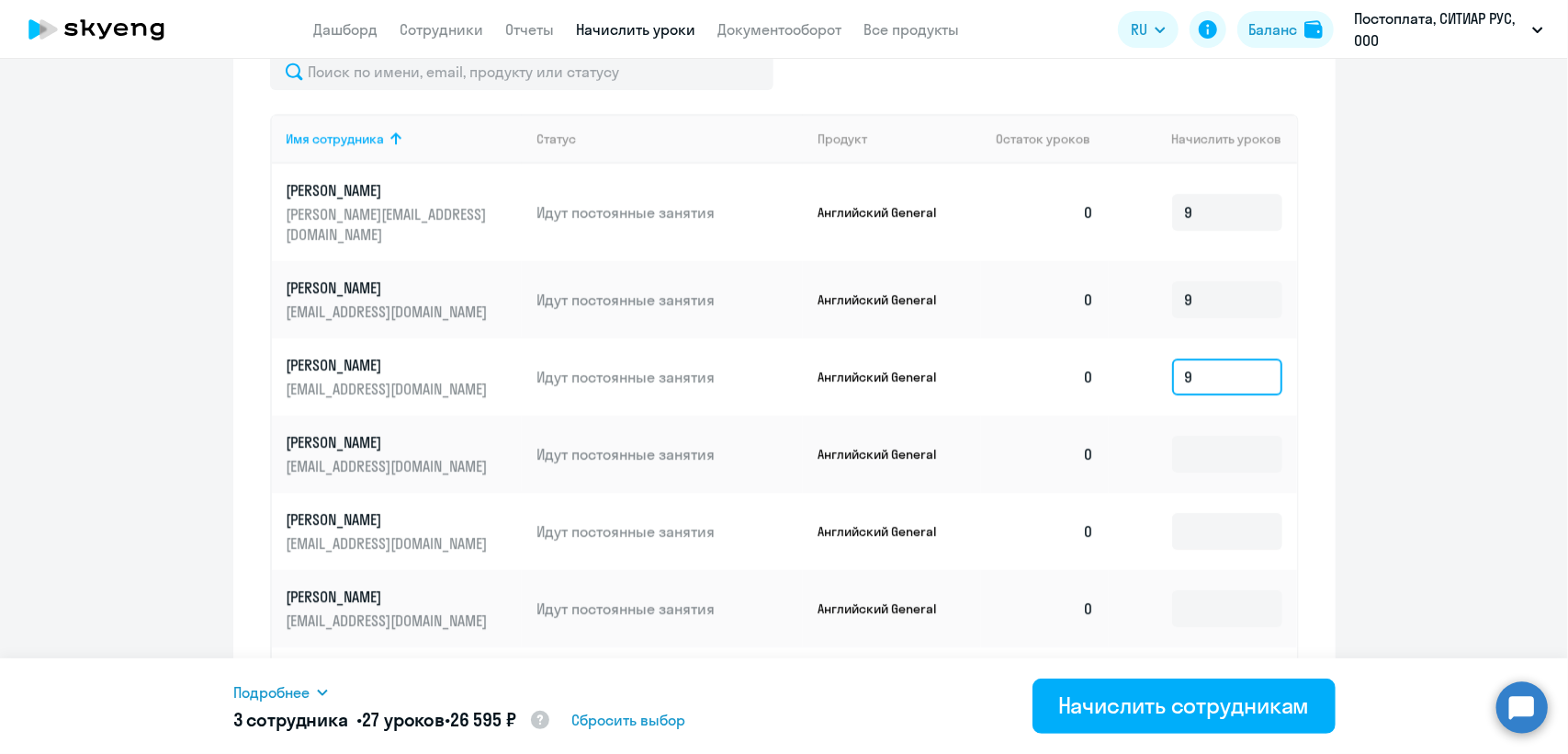
scroll to position [823, 0]
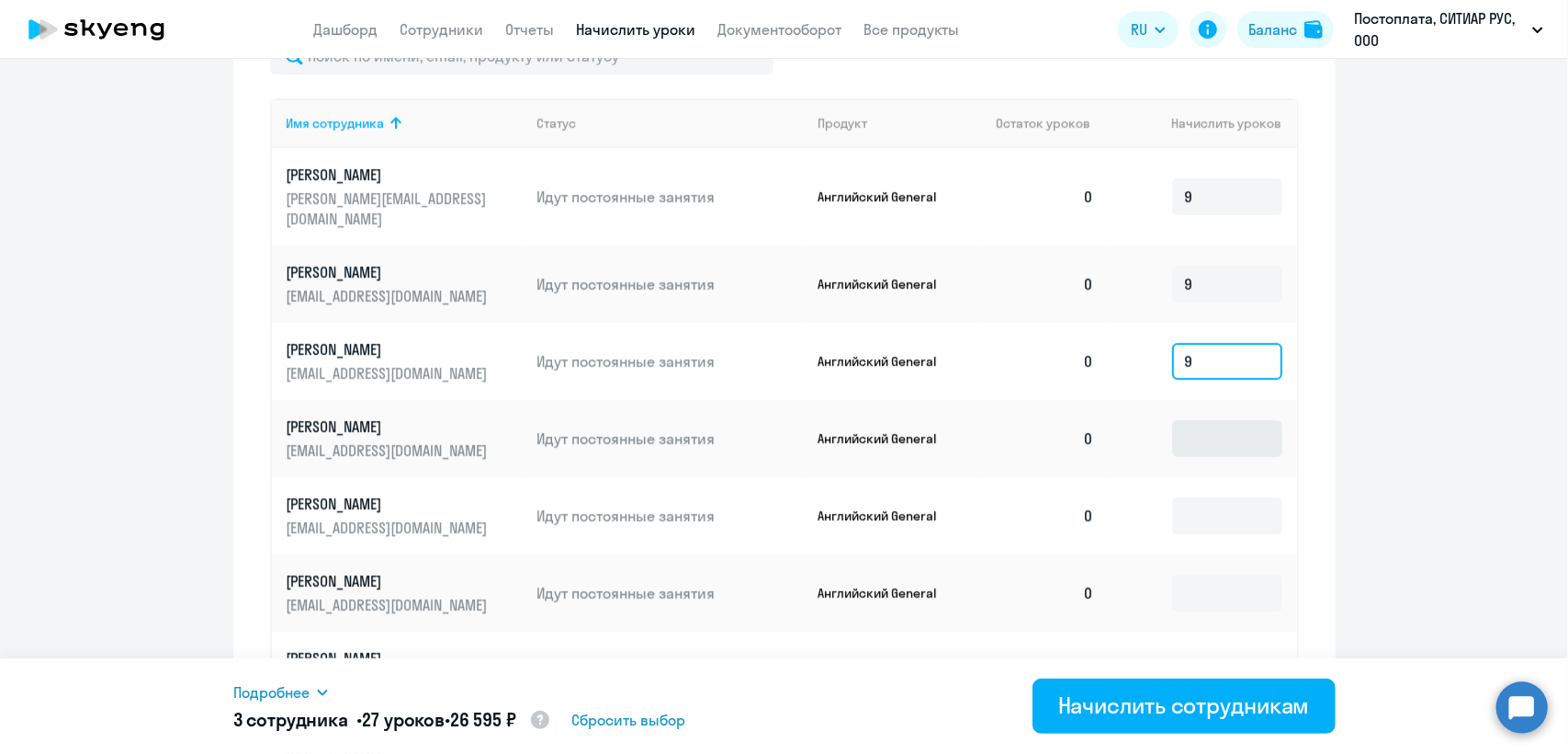
type input "9"
click at [1208, 426] on input at bounding box center [1227, 438] width 111 height 37
type input "9"
click at [1207, 497] on input at bounding box center [1227, 515] width 111 height 37
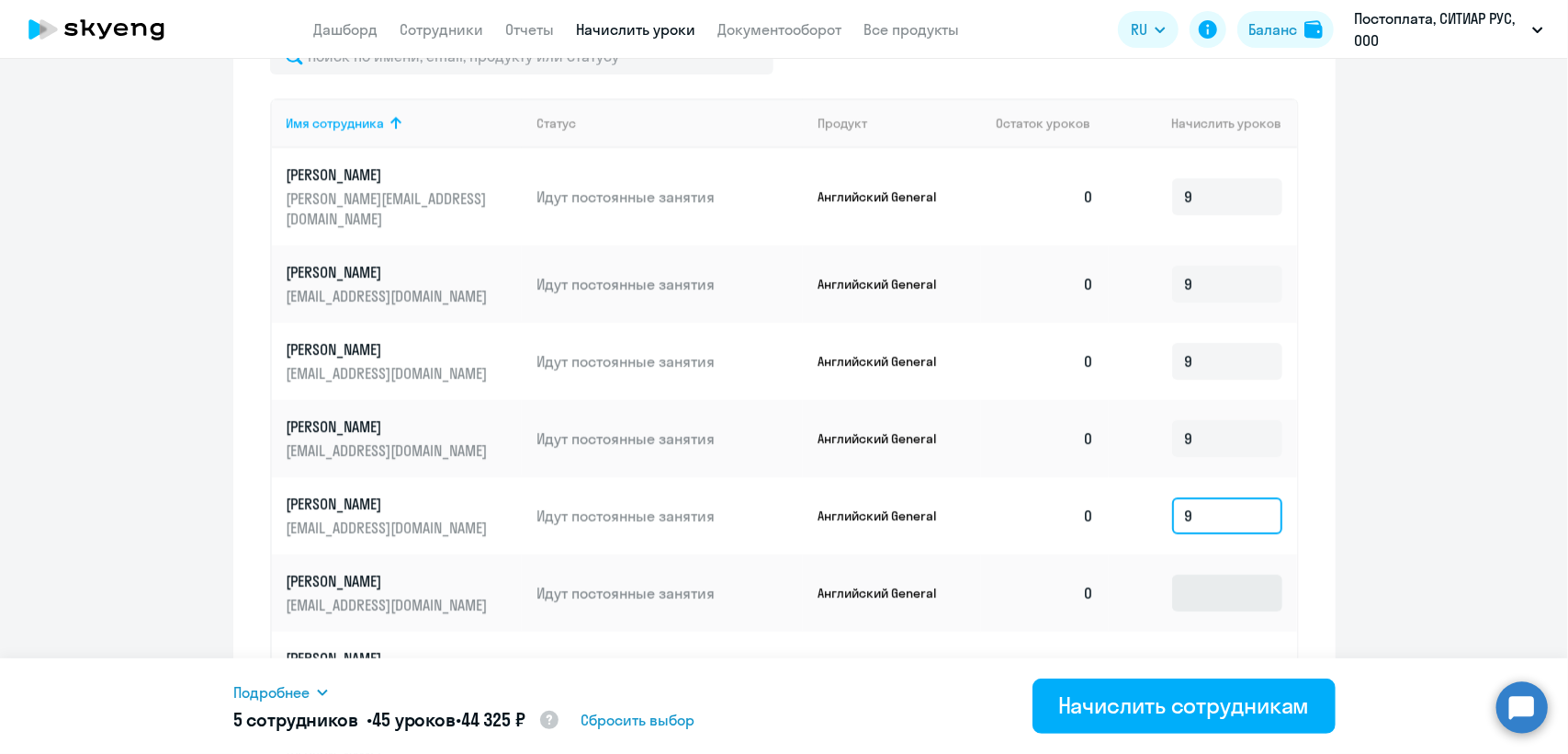
type input "9"
click at [1203, 574] on input at bounding box center [1227, 592] width 111 height 37
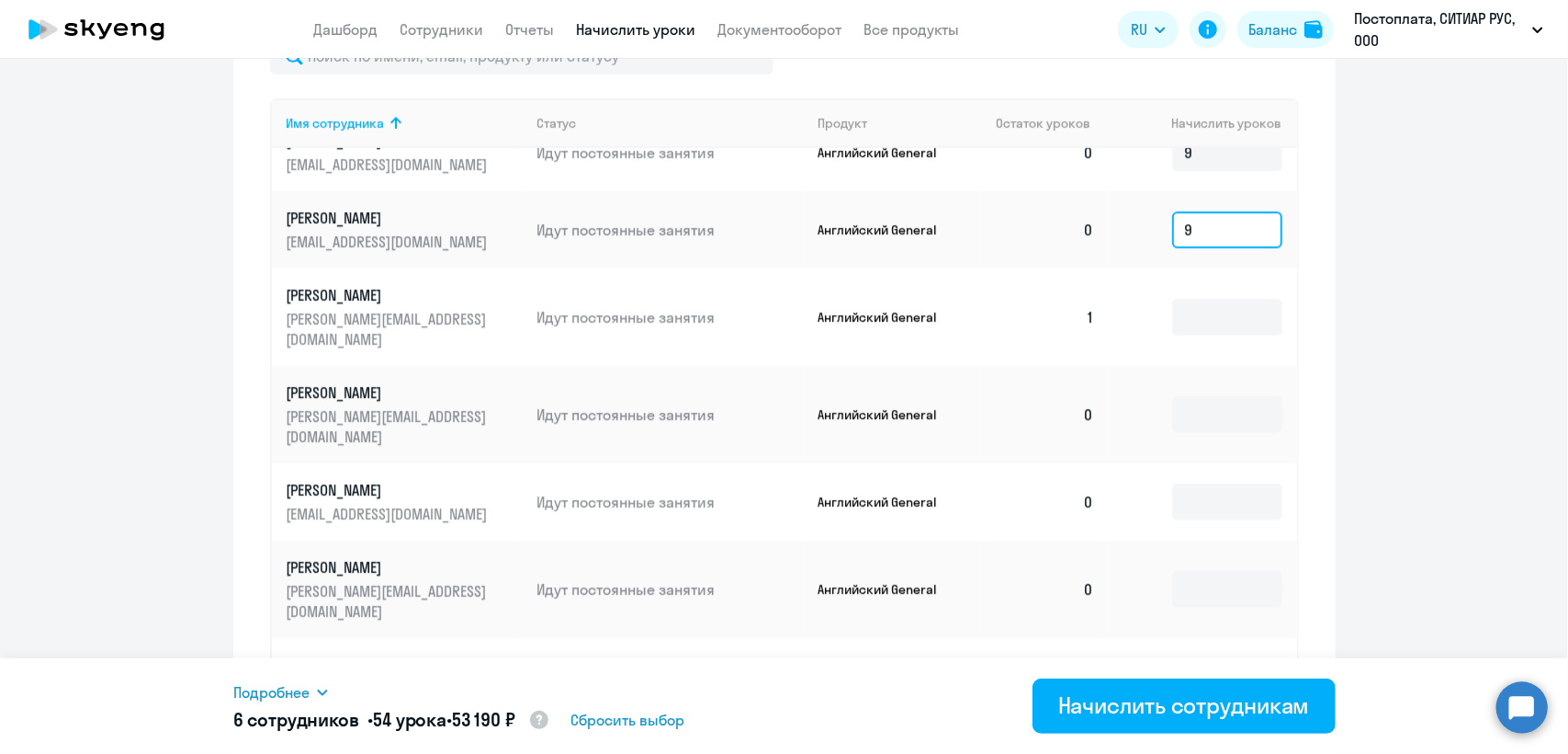
scroll to position [368, 0]
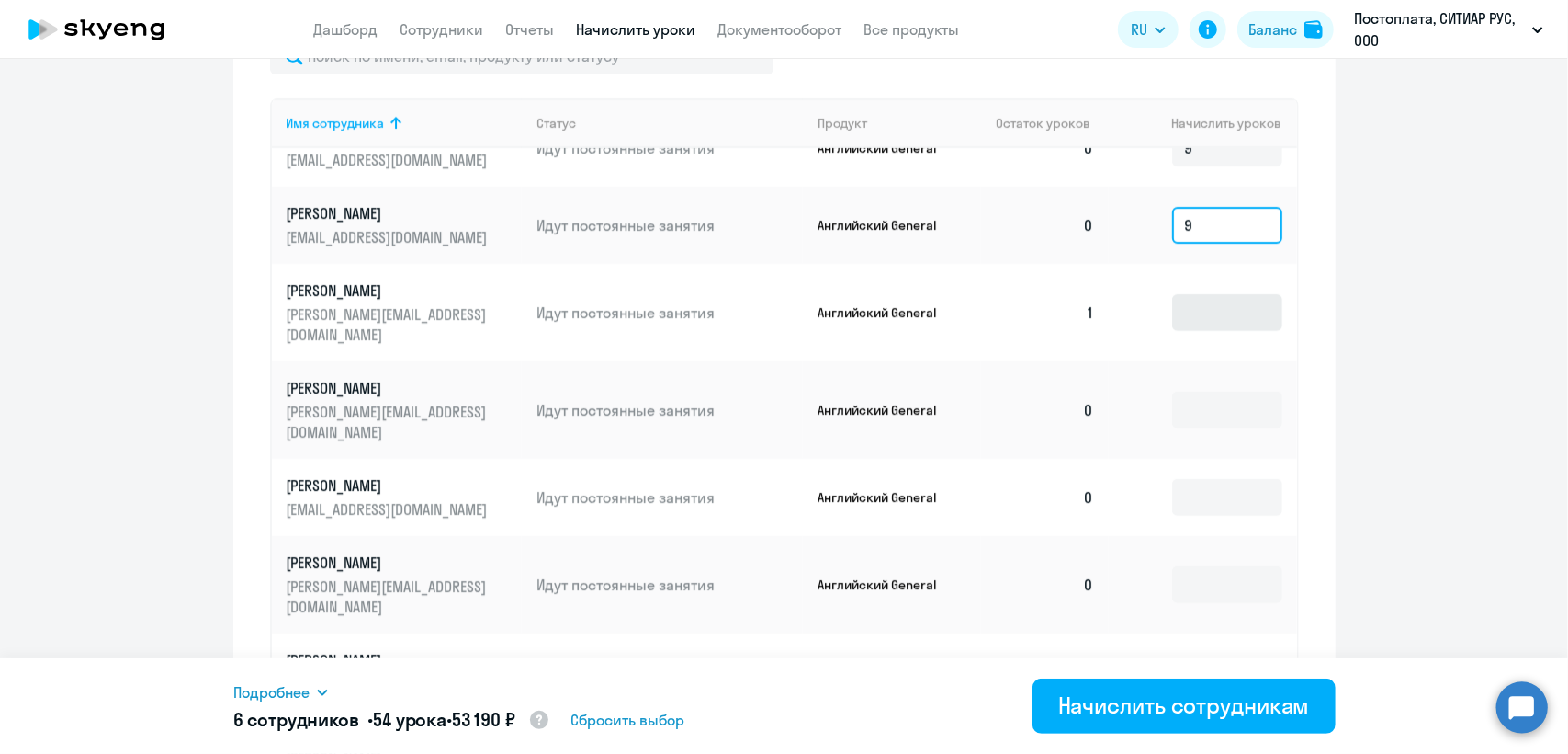
type input "9"
click at [1223, 294] on input at bounding box center [1227, 312] width 111 height 37
type input "9"
click at [1217, 391] on input at bounding box center [1227, 409] width 111 height 37
type input "9"
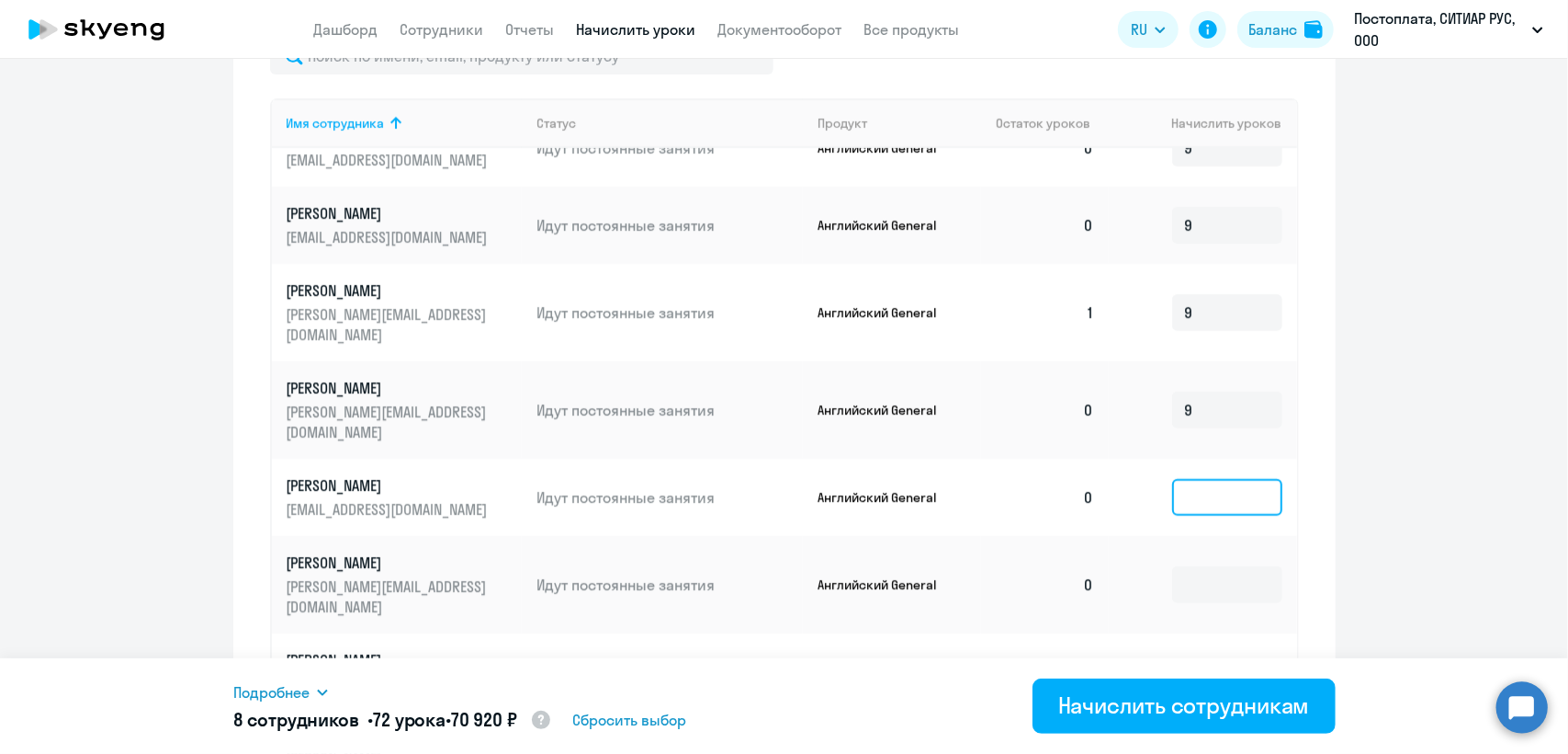
click at [1218, 479] on input at bounding box center [1227, 497] width 111 height 37
type input "9"
click at [1203, 566] on input at bounding box center [1227, 584] width 111 height 37
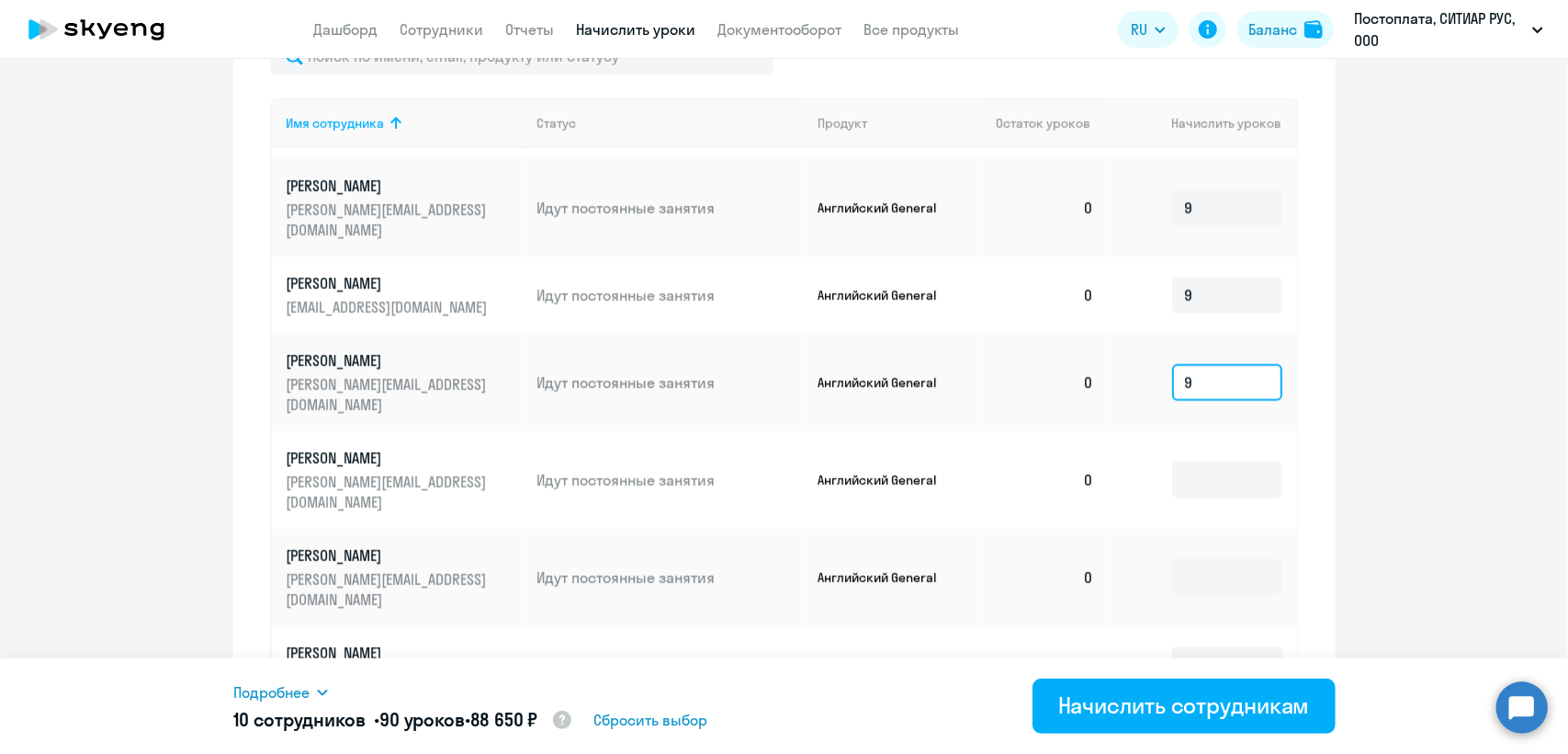
scroll to position [601, 0]
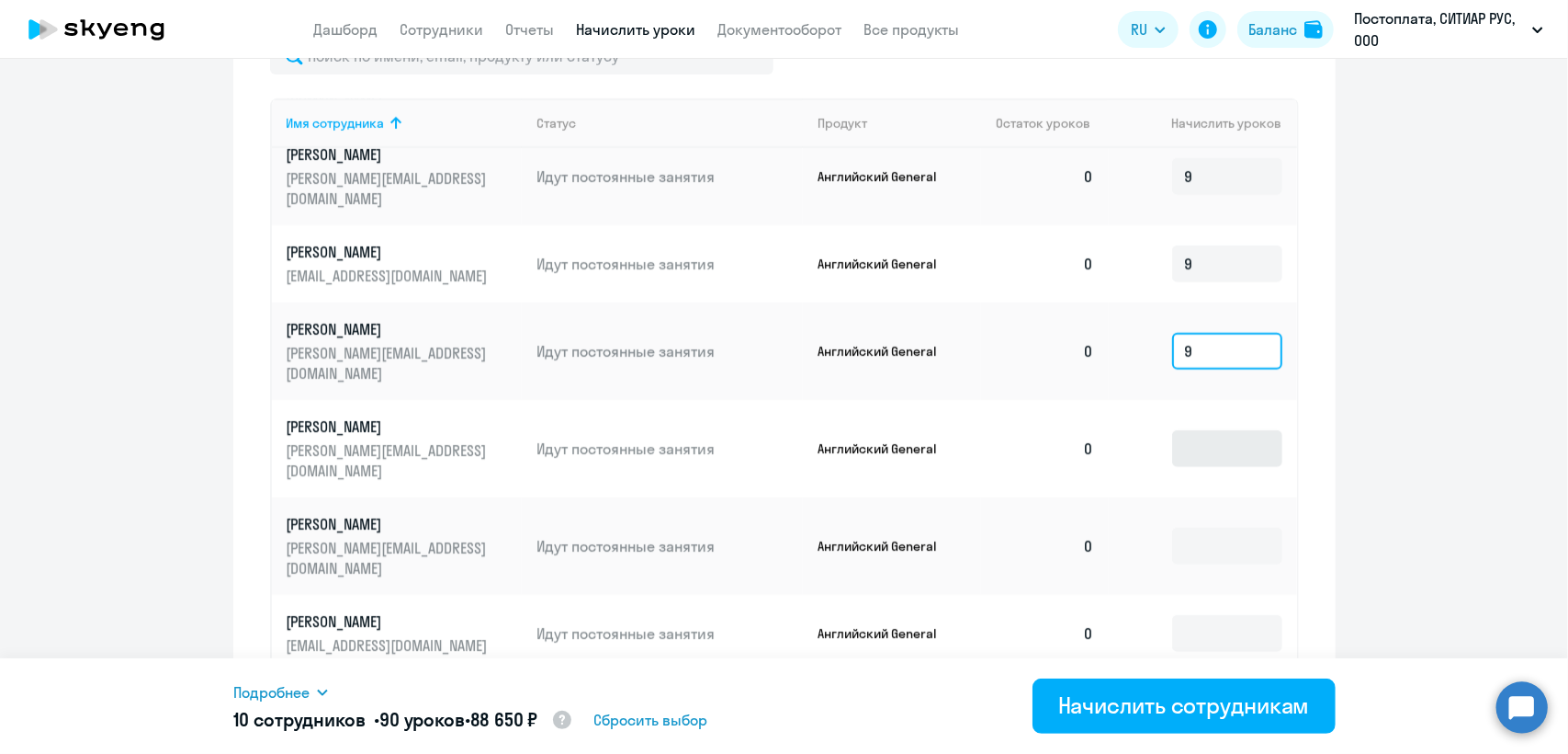
type input "9"
click at [1227, 430] on input at bounding box center [1227, 448] width 111 height 37
type input "9"
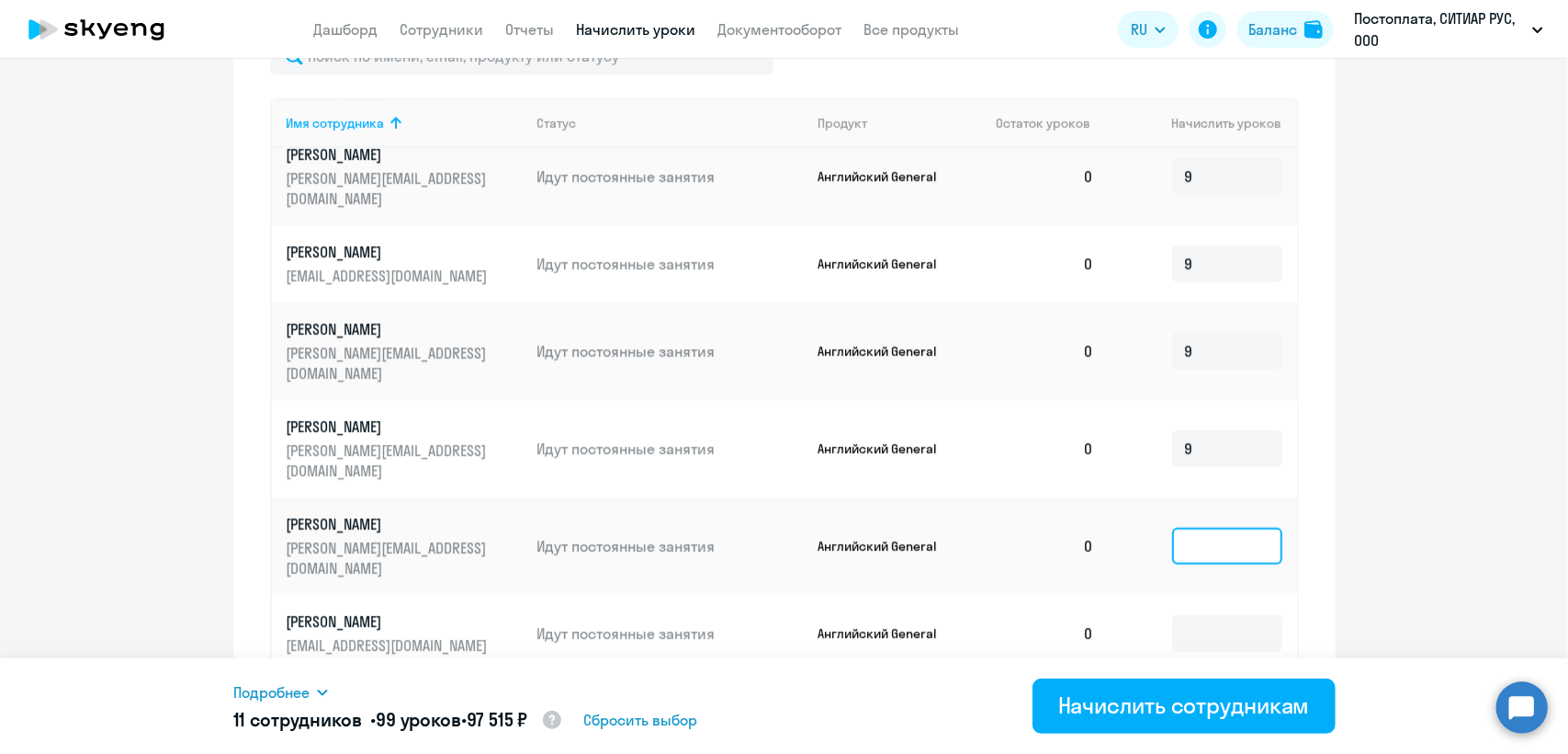
click at [1223, 527] on input at bounding box center [1227, 545] width 111 height 37
type input "9"
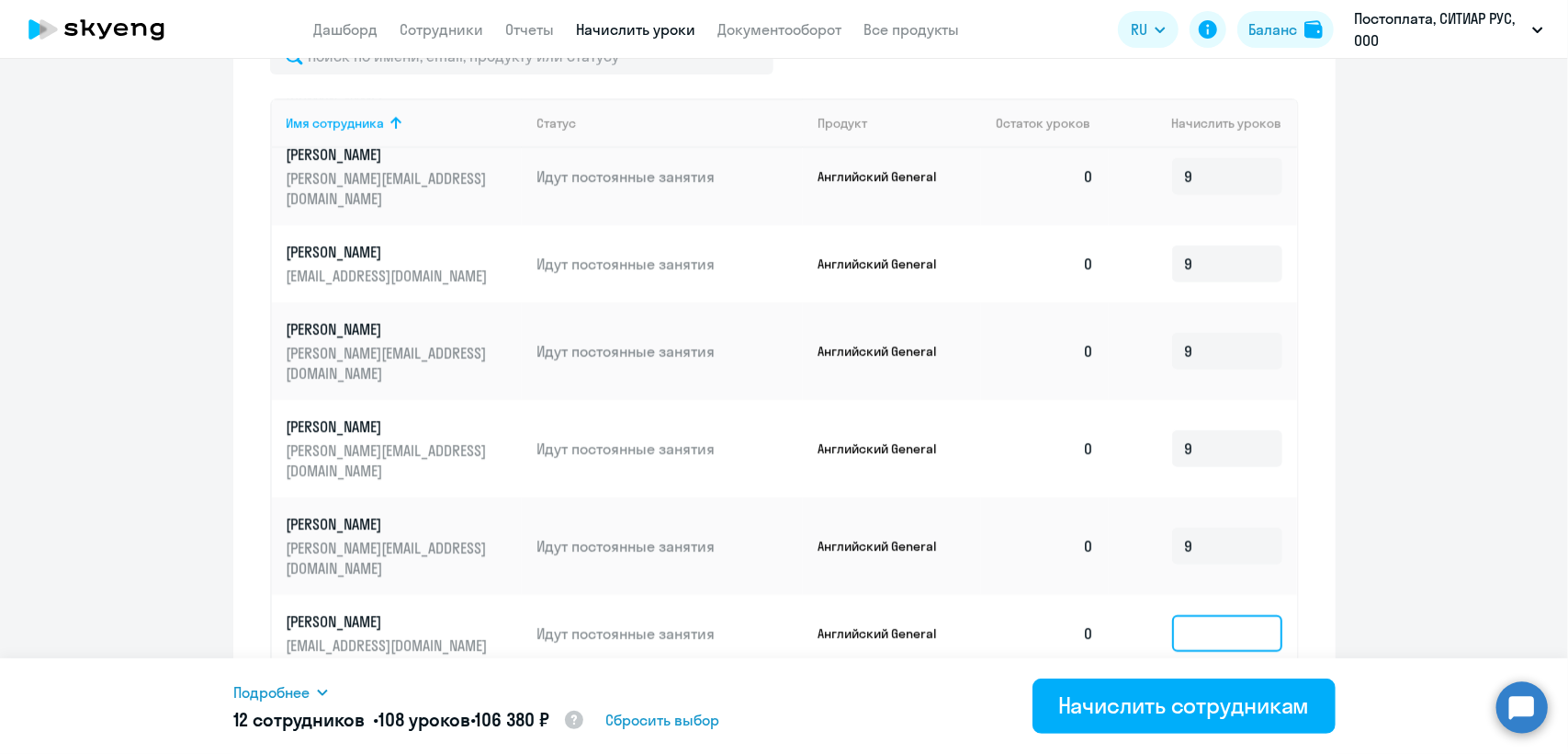
click at [1210, 615] on input at bounding box center [1227, 633] width 111 height 37
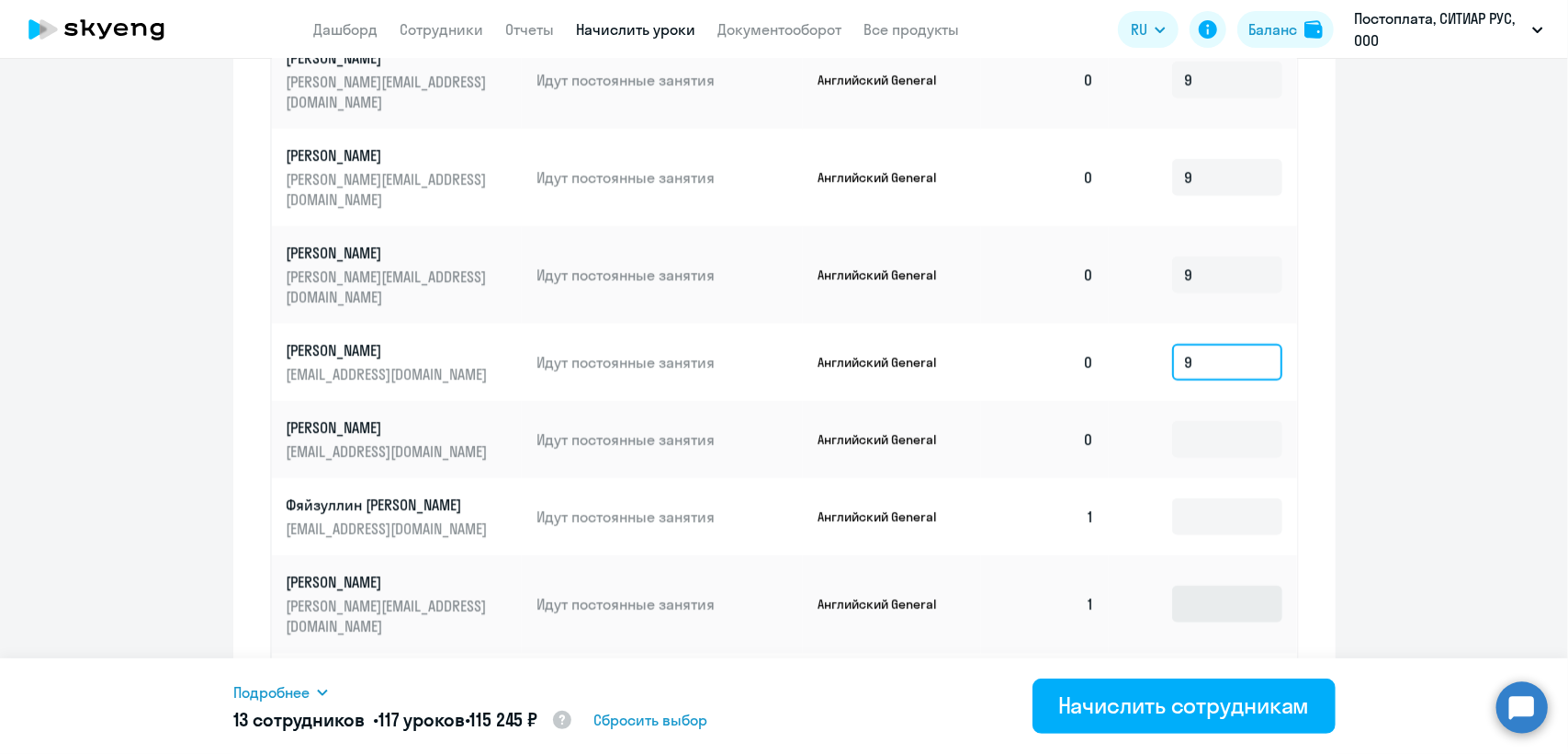
scroll to position [1098, 0]
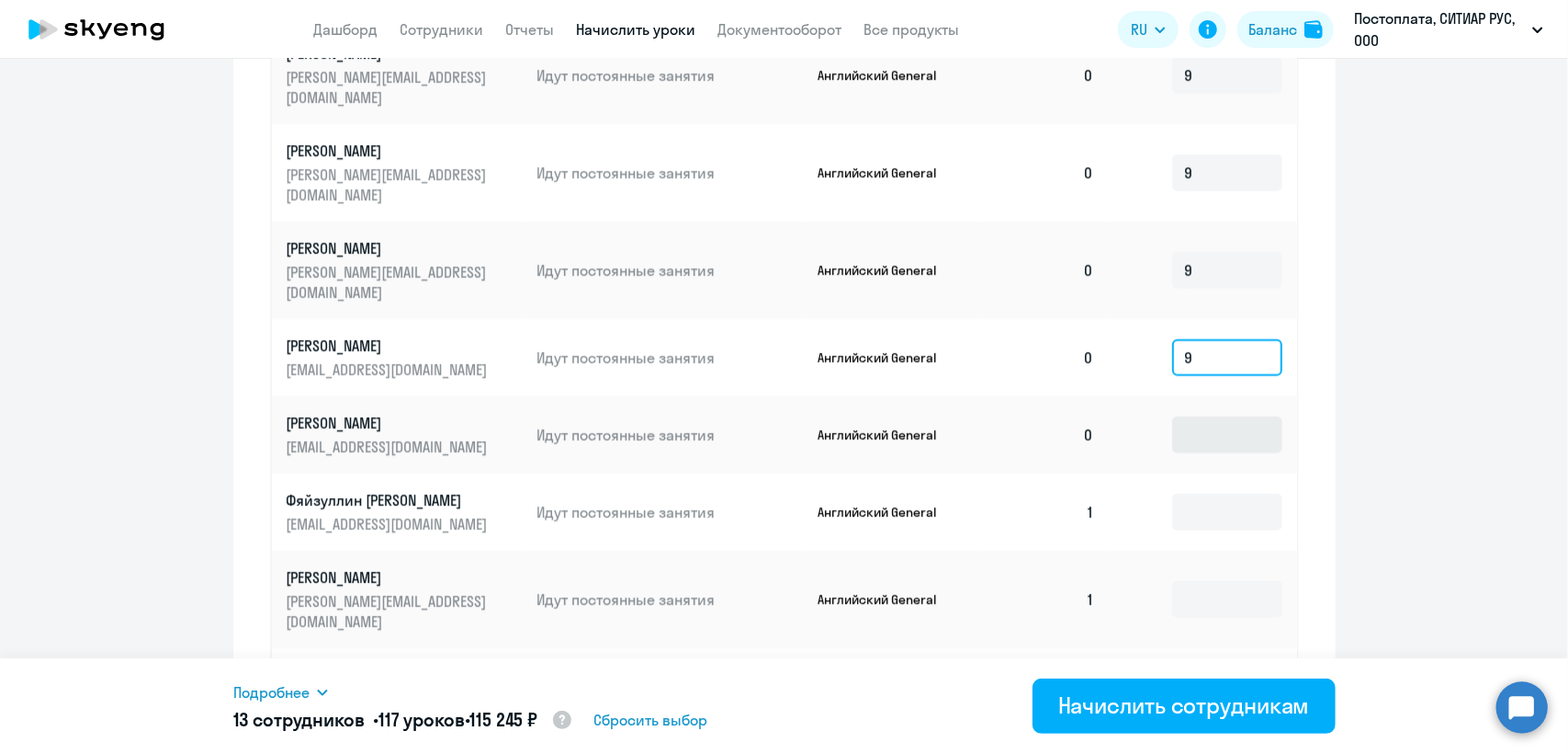
type input "9"
click at [1219, 417] on input at bounding box center [1227, 435] width 111 height 37
type input "9"
click at [1219, 493] on input at bounding box center [1227, 511] width 111 height 37
type input "9"
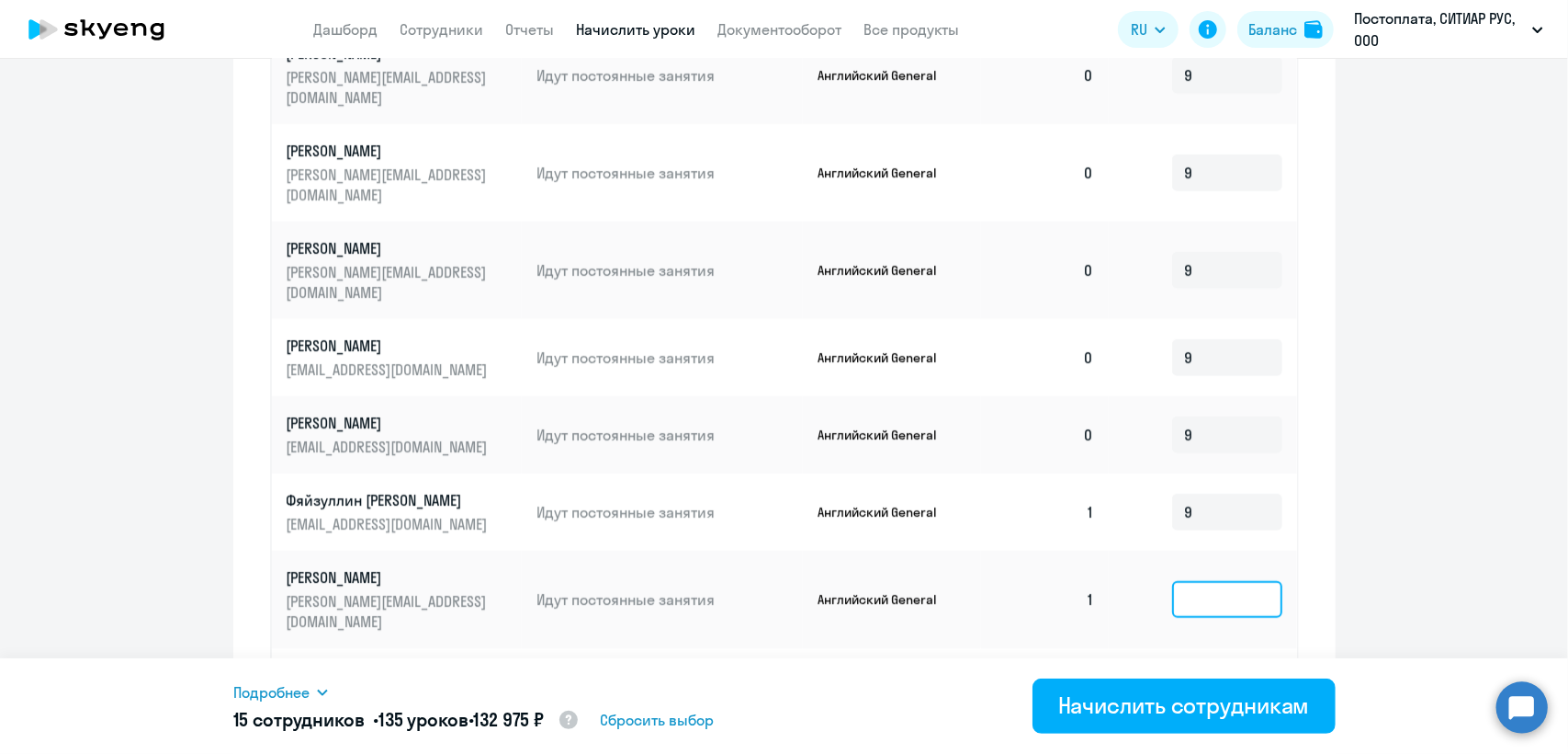
click at [1207, 581] on input at bounding box center [1227, 599] width 111 height 37
type input "9"
click at [1200, 668] on input at bounding box center [1227, 686] width 111 height 37
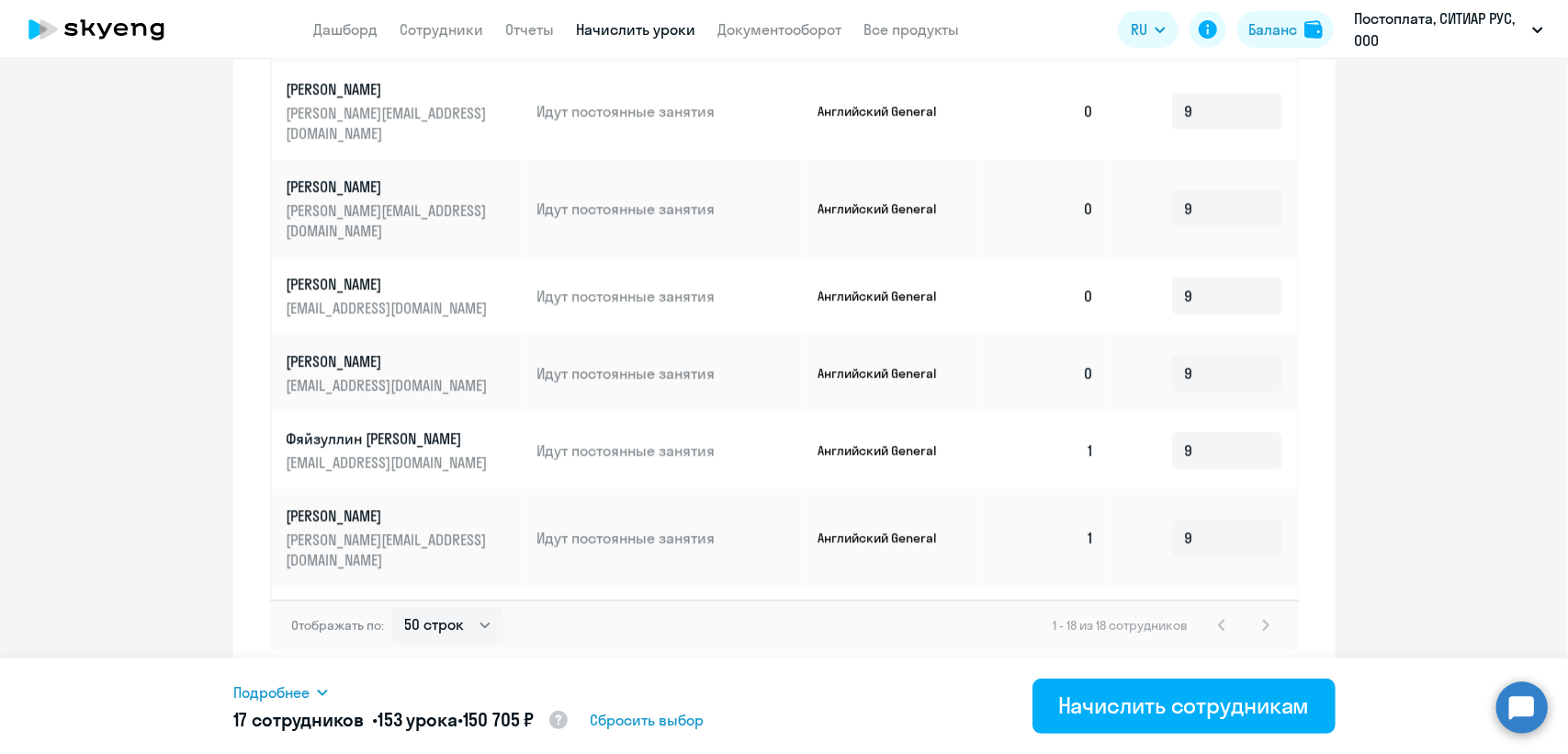
type input "9"
click at [1182, 694] on input at bounding box center [1227, 711] width 111 height 37
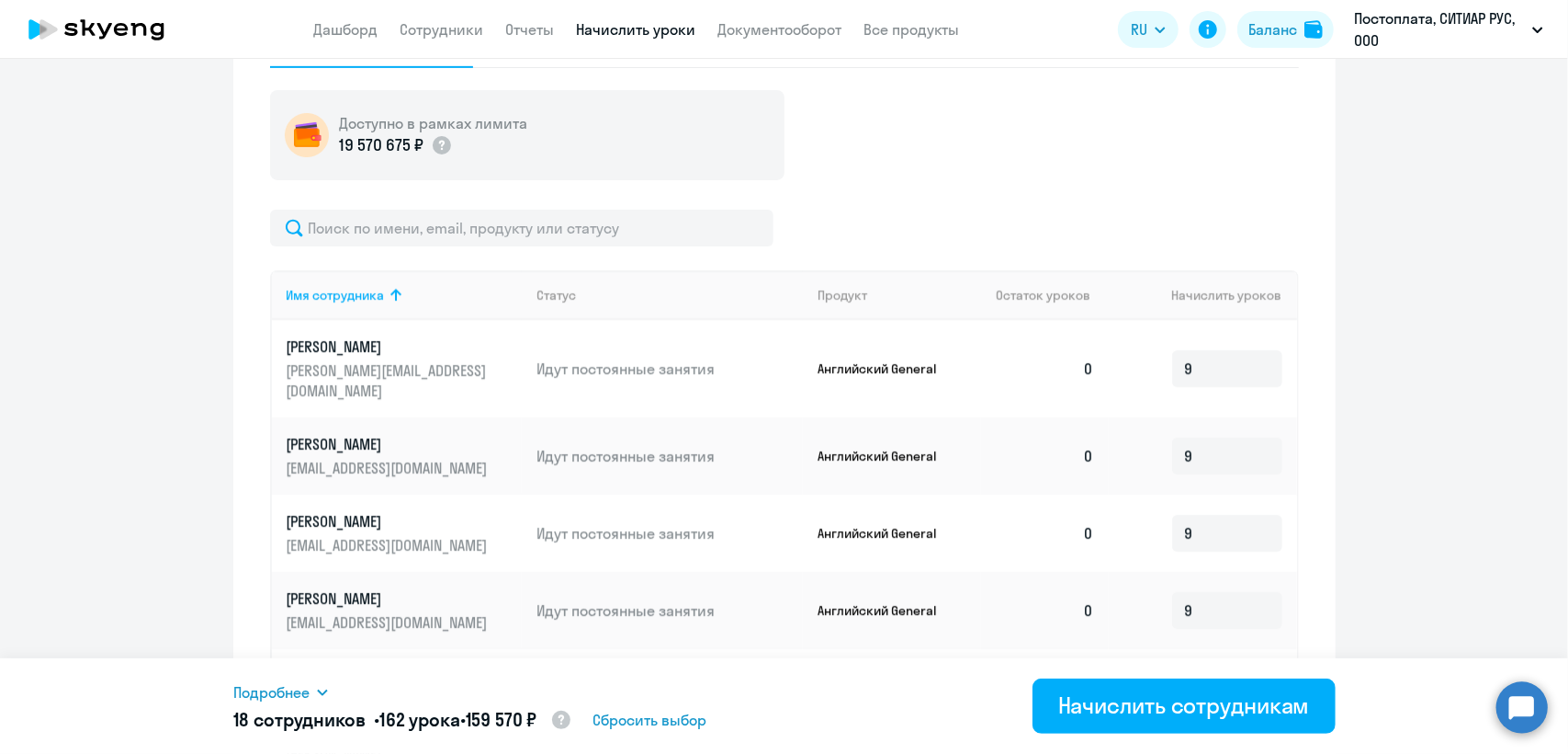
scroll to position [608, 0]
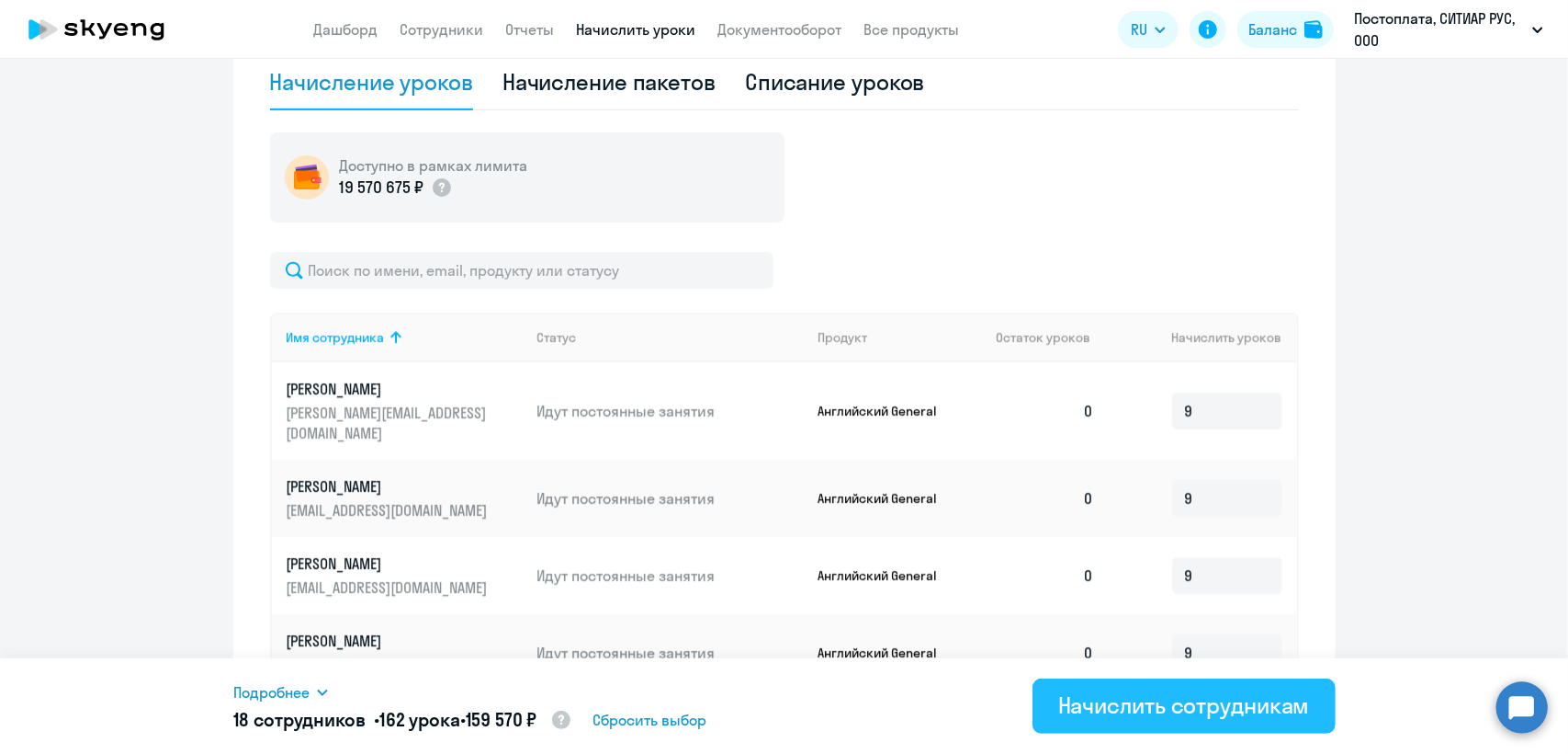
type input "9"
click at [1131, 709] on div "Начислить сотрудникам" at bounding box center [1185, 705] width 252 height 29
